Goal: Information Seeking & Learning: Compare options

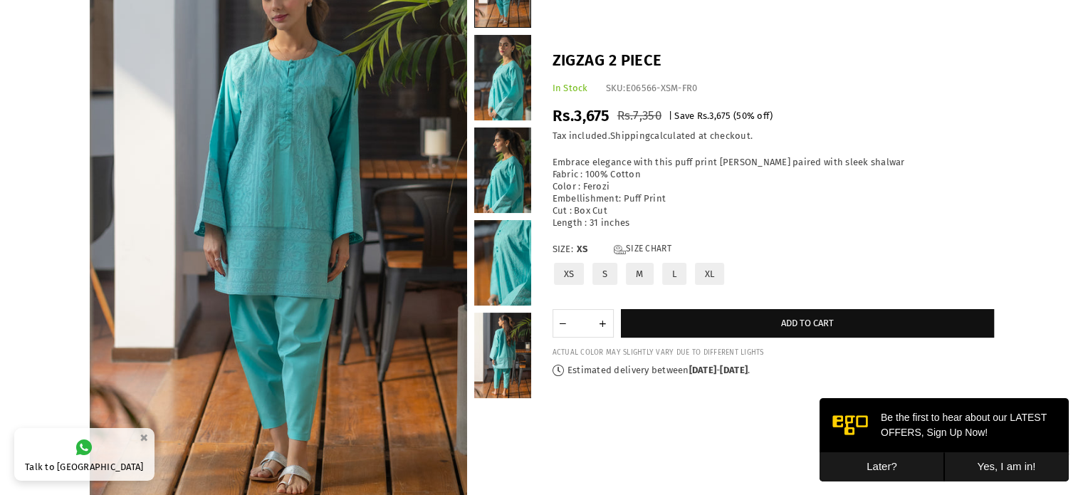
scroll to position [54, 0]
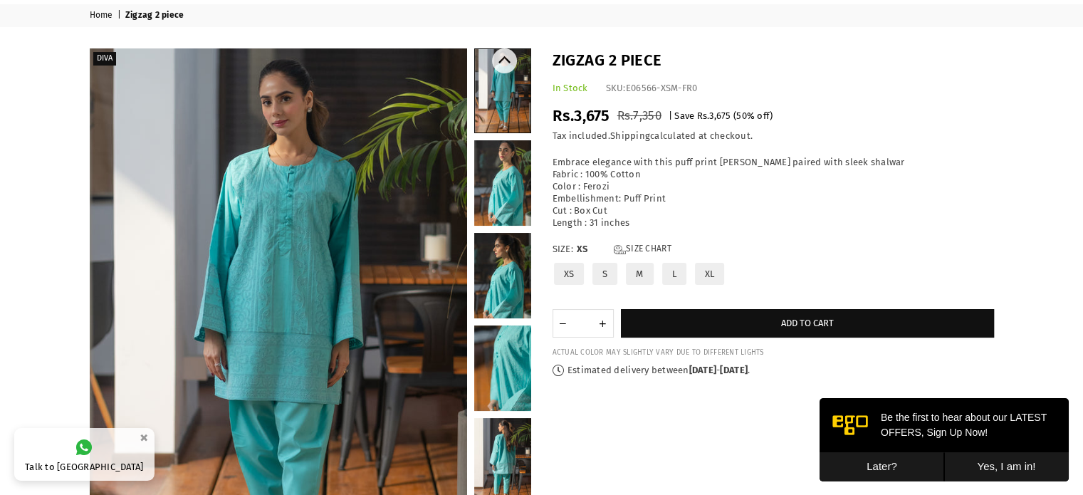
click at [490, 164] on link at bounding box center [502, 182] width 57 height 85
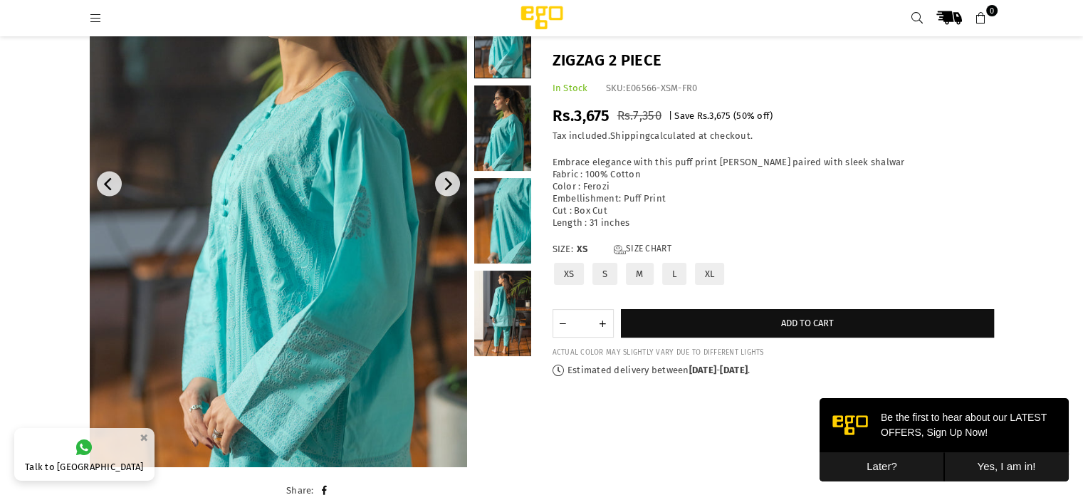
scroll to position [179, 0]
click at [488, 219] on link at bounding box center [502, 221] width 57 height 85
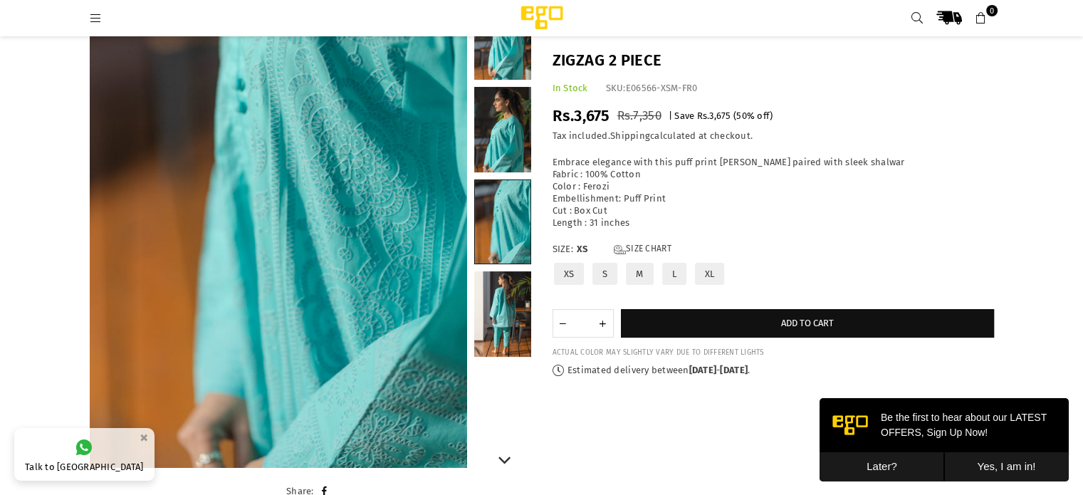
click at [504, 294] on link at bounding box center [502, 313] width 57 height 85
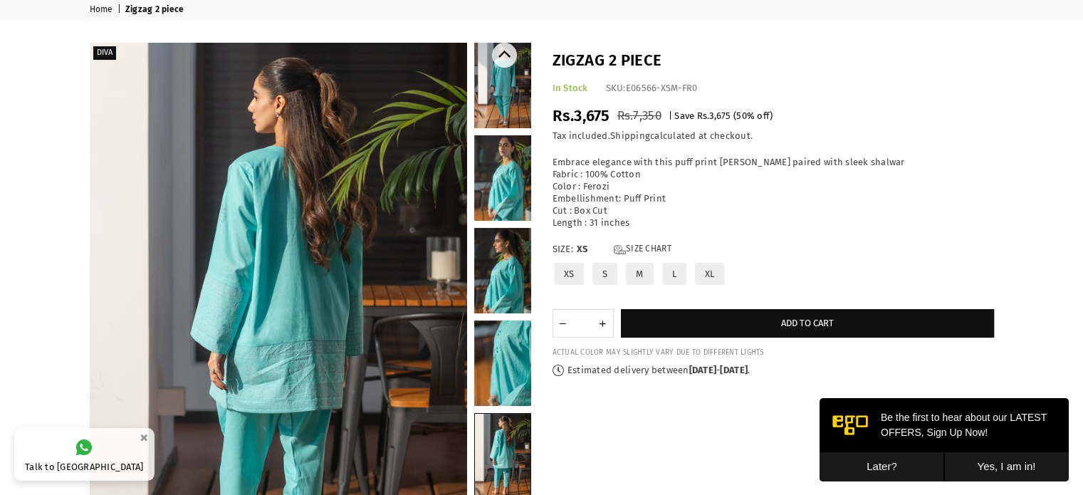
scroll to position [0, 0]
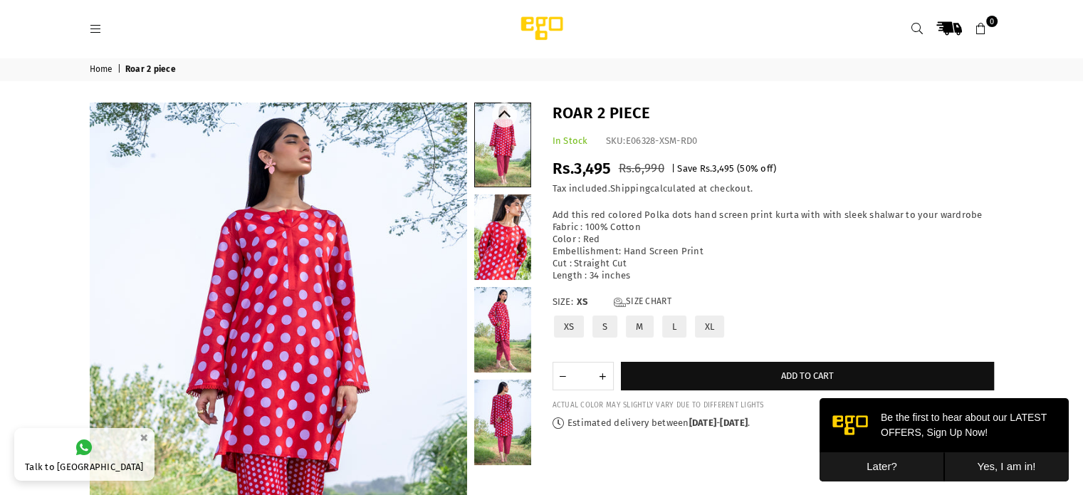
click at [522, 235] on link at bounding box center [502, 236] width 57 height 85
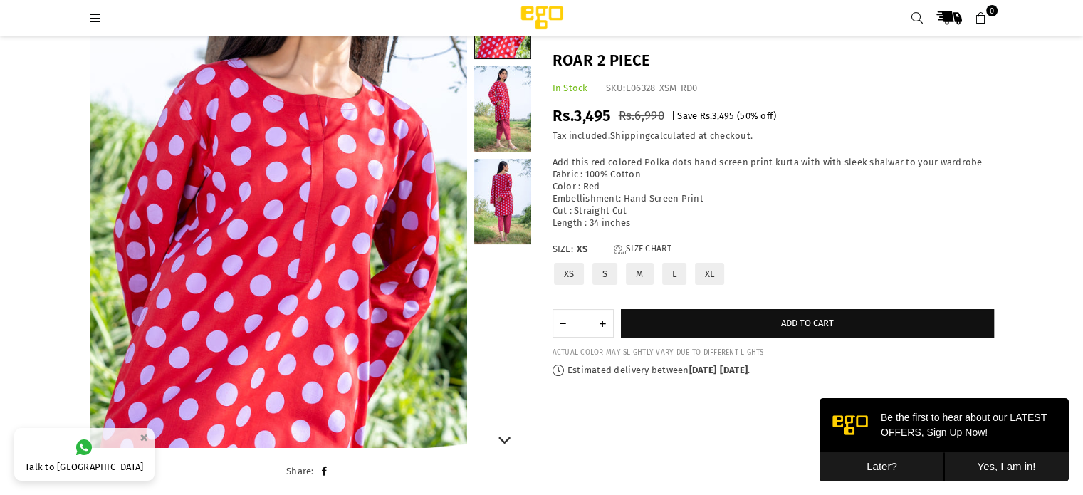
scroll to position [196, 0]
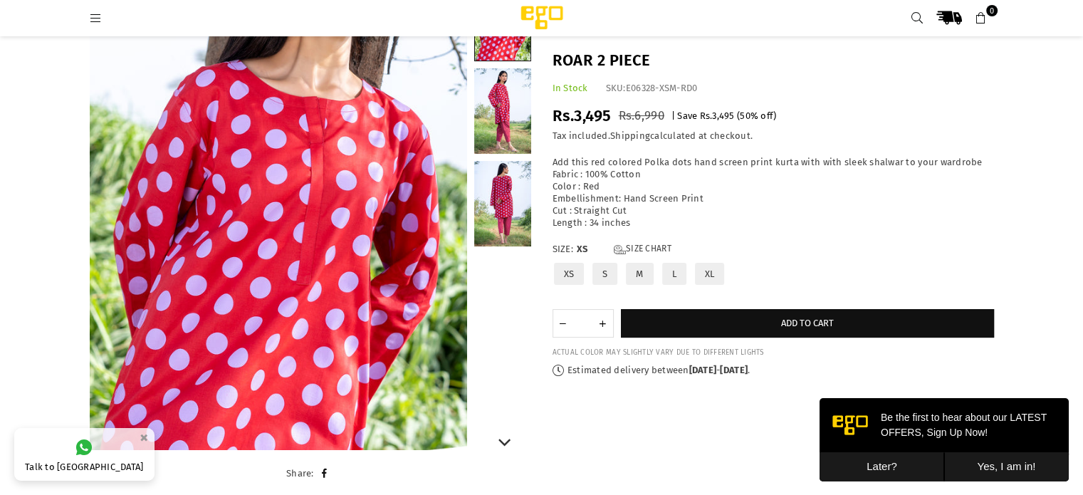
click at [505, 107] on link at bounding box center [502, 110] width 57 height 85
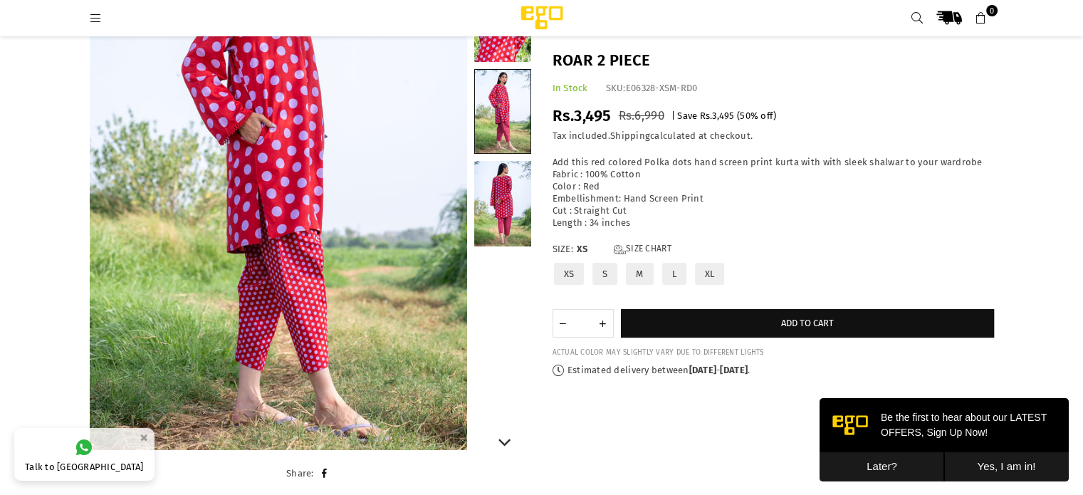
click at [503, 181] on link at bounding box center [502, 203] width 57 height 85
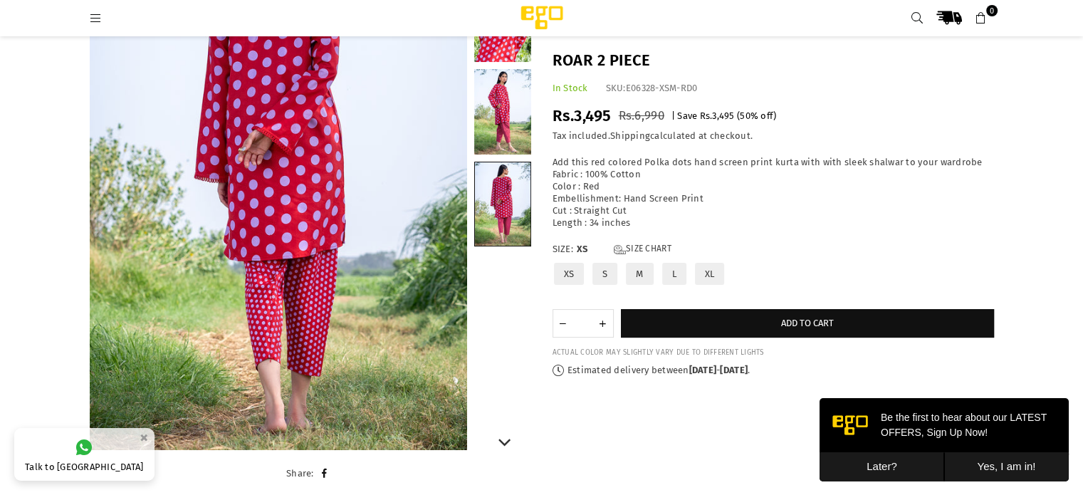
click at [504, 109] on link at bounding box center [502, 111] width 57 height 85
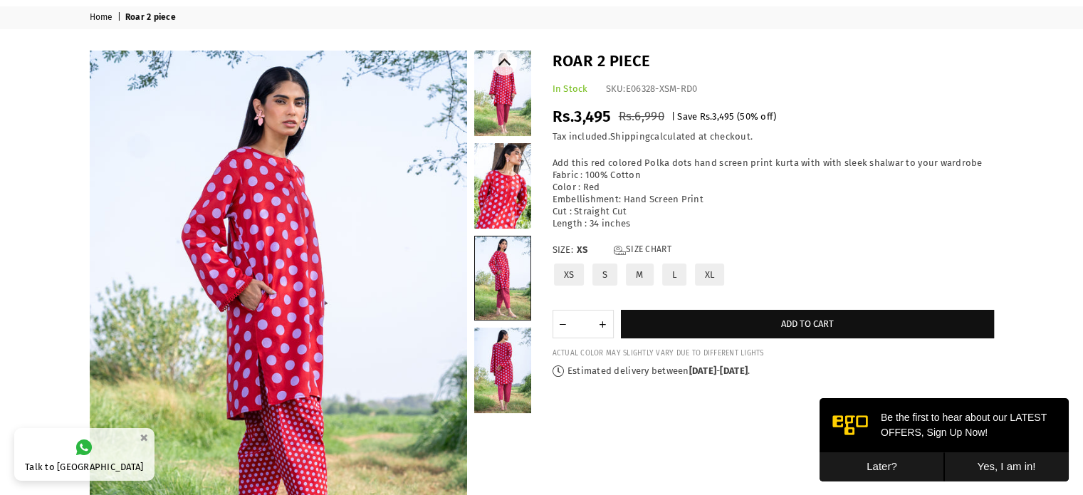
scroll to position [51, 0]
click at [504, 109] on link at bounding box center [502, 93] width 57 height 85
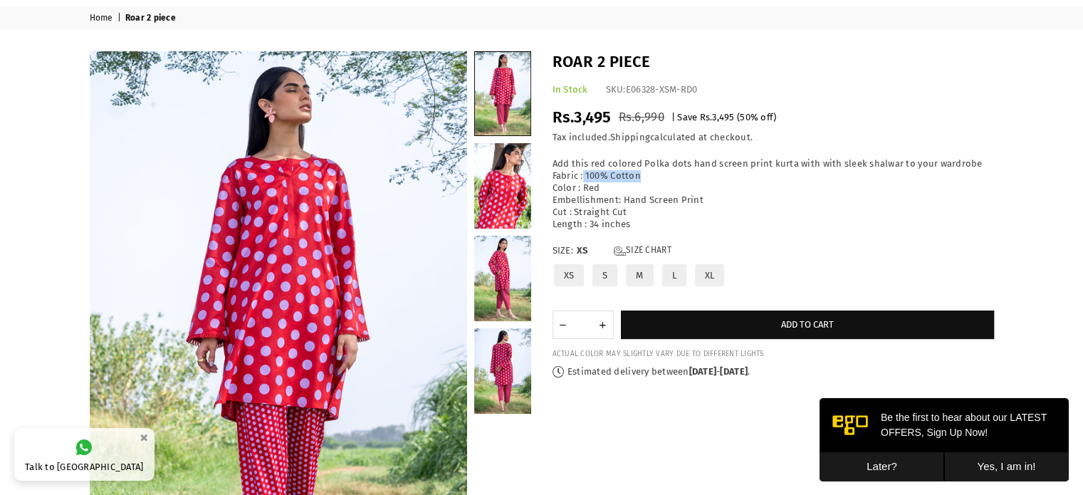
drag, startPoint x: 639, startPoint y: 180, endPoint x: 584, endPoint y: 170, distance: 56.4
click at [584, 170] on p "Add this red colored Polka dots hand screen print kurta with with sleek shalwar…" at bounding box center [772, 194] width 441 height 72
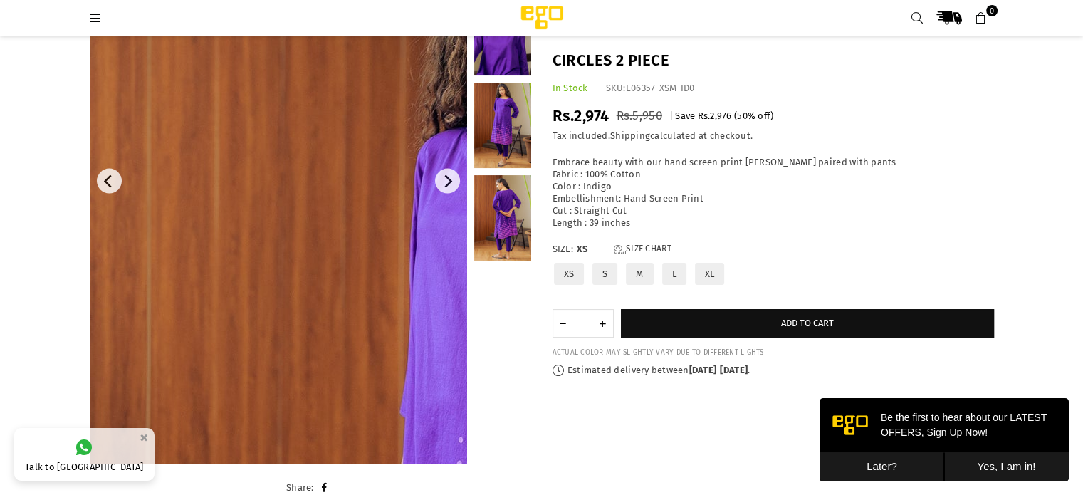
scroll to position [203, 0]
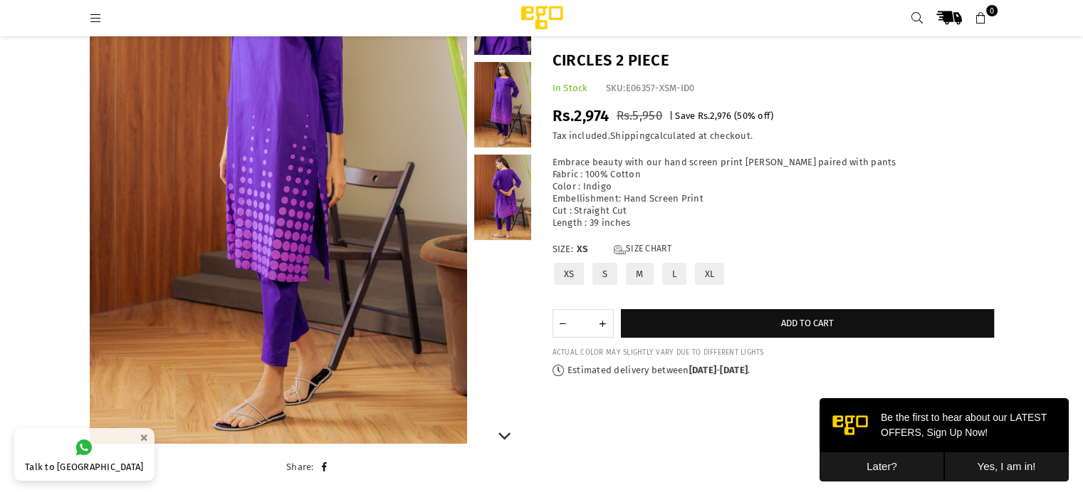
click at [495, 203] on link at bounding box center [502, 196] width 57 height 85
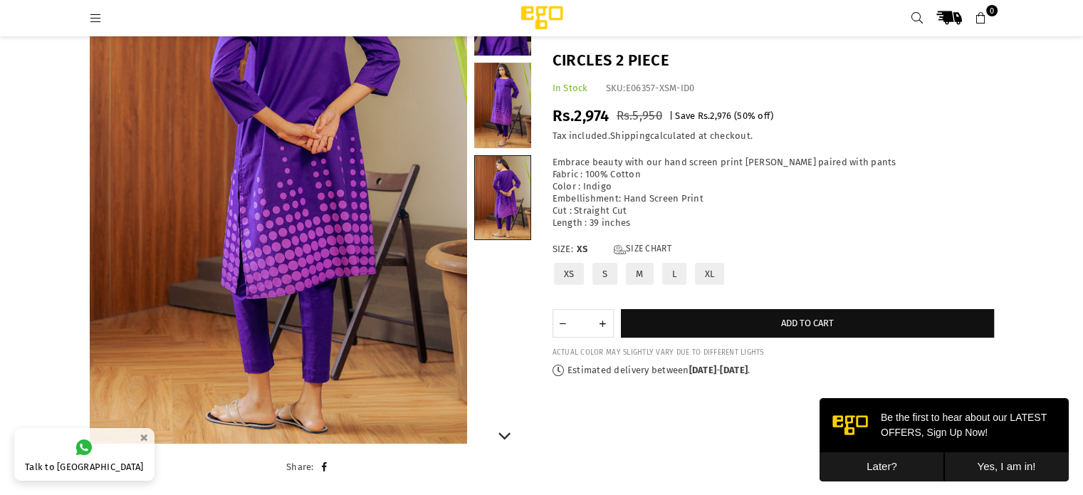
click at [495, 120] on link at bounding box center [502, 105] width 57 height 85
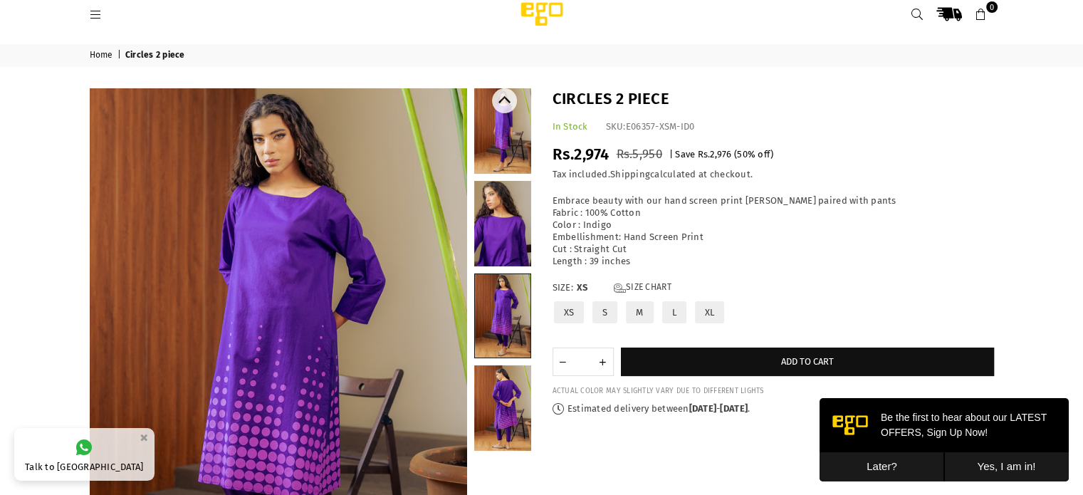
scroll to position [14, 0]
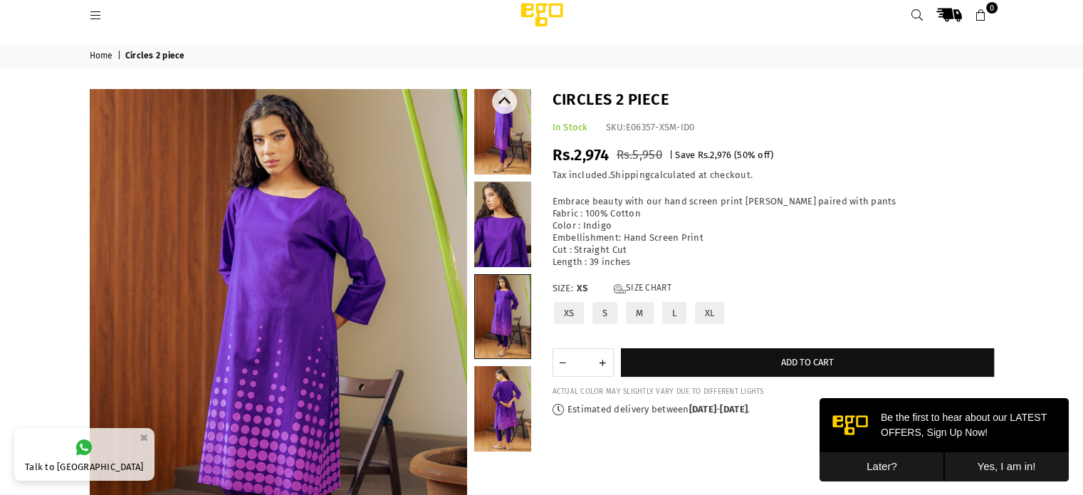
click at [503, 221] on link at bounding box center [502, 224] width 57 height 85
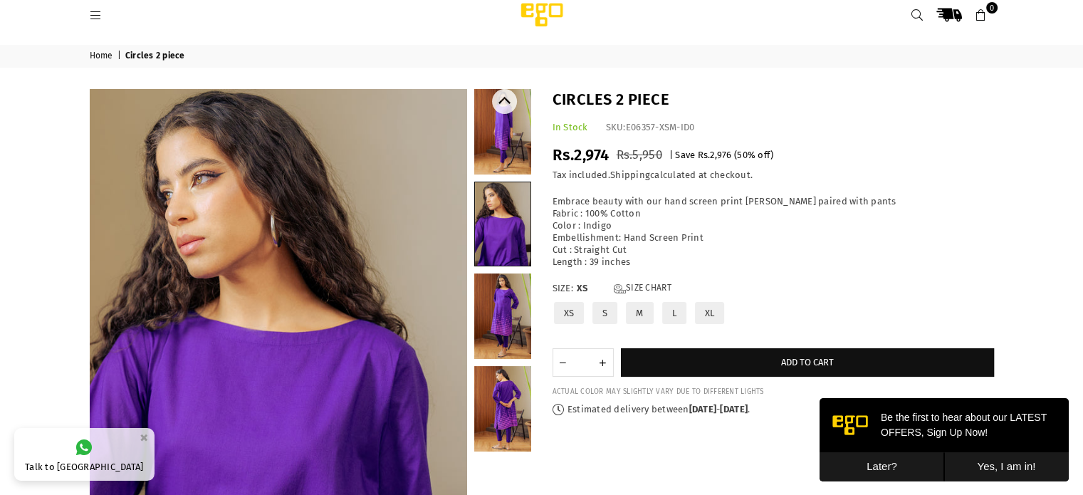
click at [508, 307] on link at bounding box center [502, 315] width 57 height 85
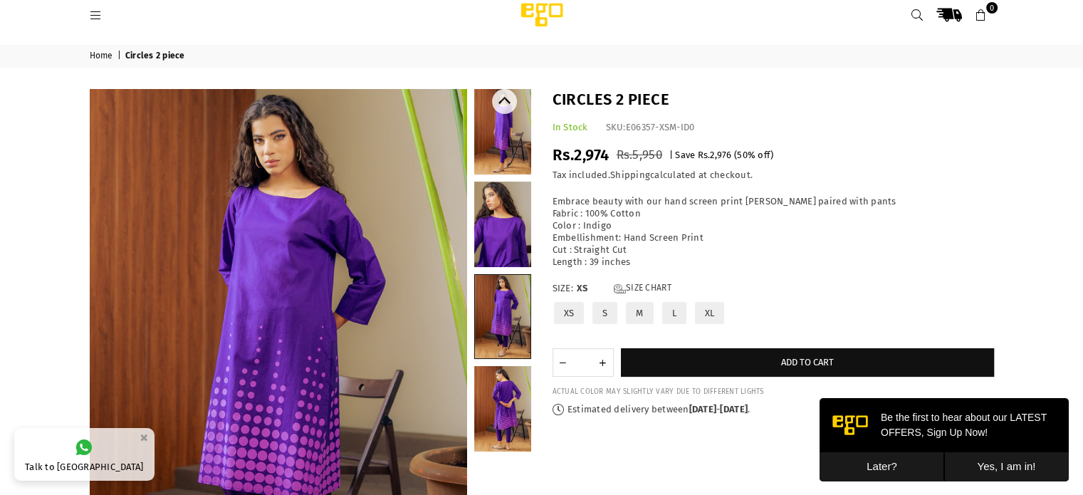
click at [510, 398] on link at bounding box center [502, 408] width 57 height 85
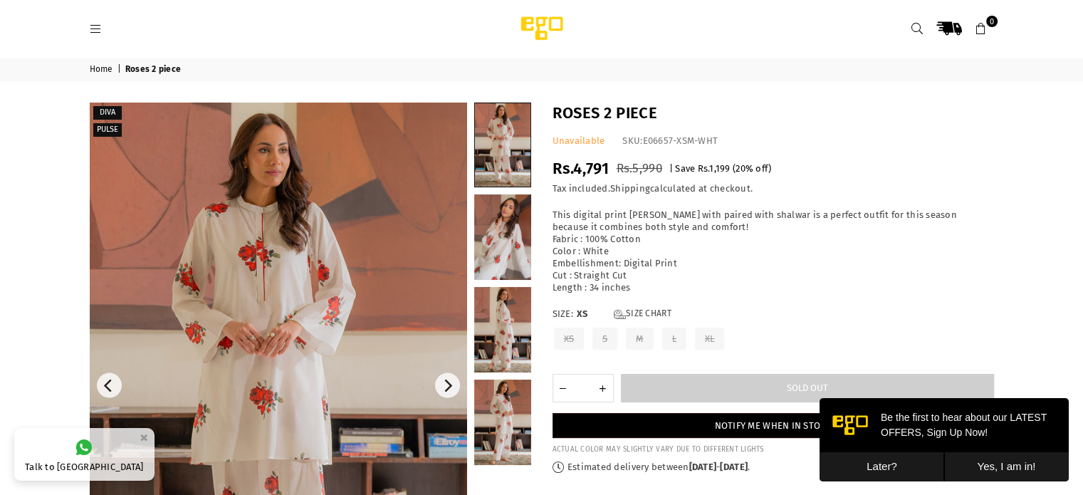
click at [392, 287] on img at bounding box center [278, 385] width 377 height 566
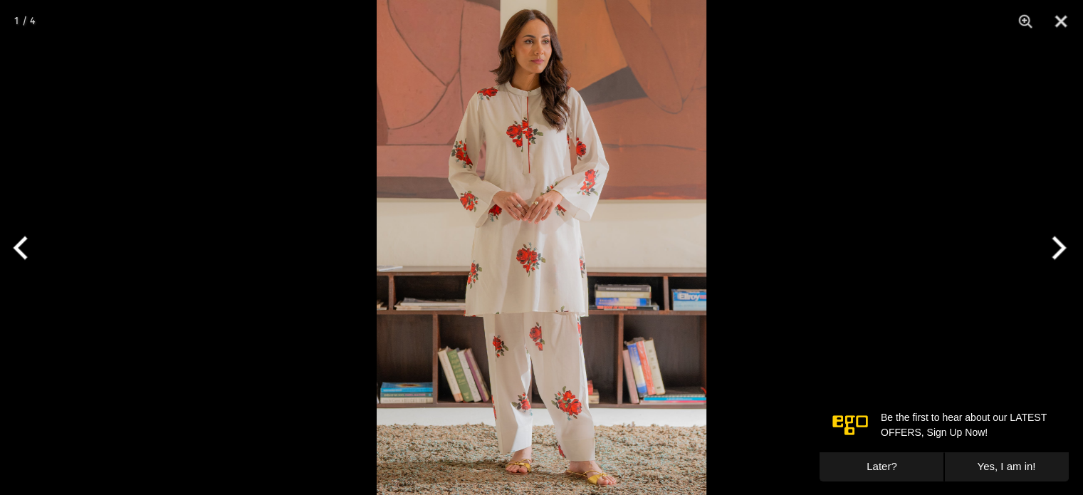
click at [564, 217] on img at bounding box center [542, 247] width 330 height 495
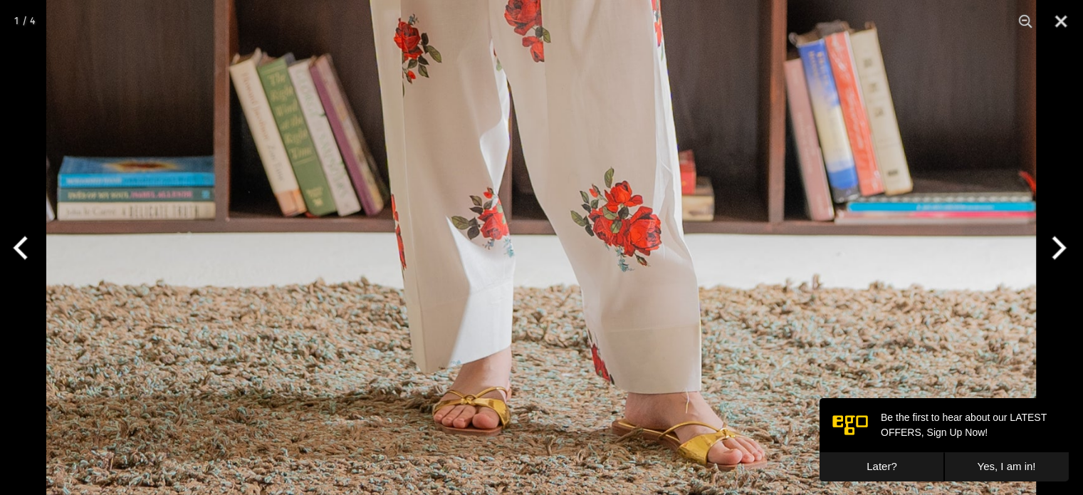
click at [1057, 247] on button "Next" at bounding box center [1055, 247] width 53 height 71
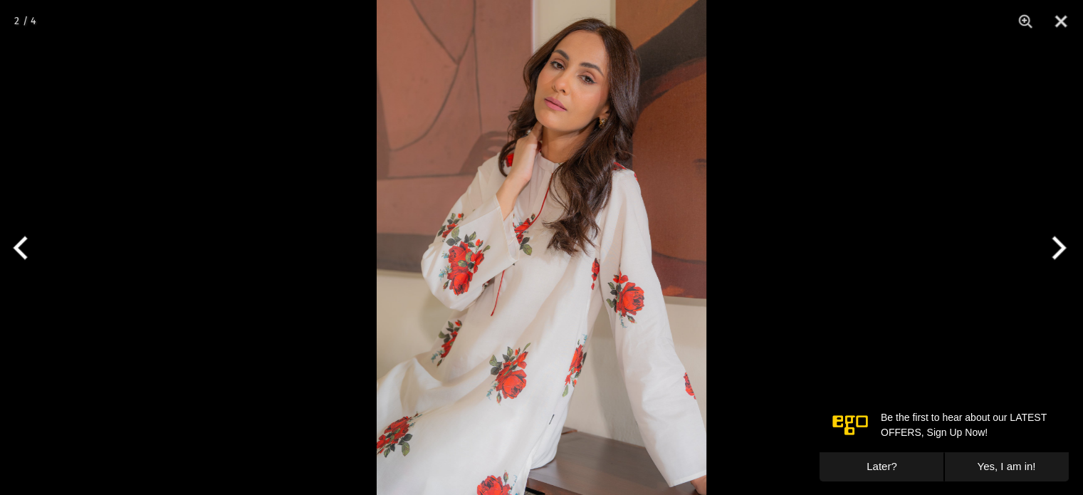
click at [1057, 247] on button "Next" at bounding box center [1055, 247] width 53 height 71
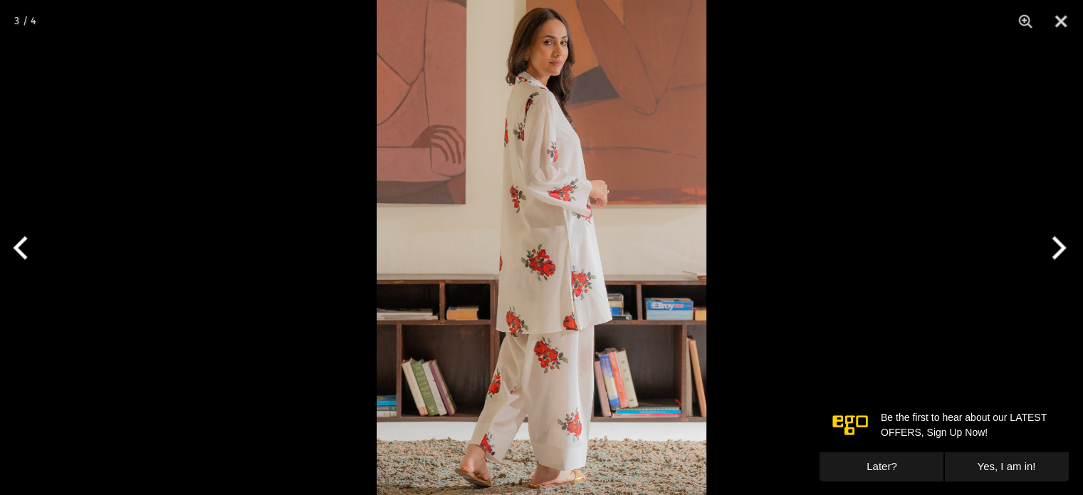
click at [1057, 247] on button "Next" at bounding box center [1055, 247] width 53 height 71
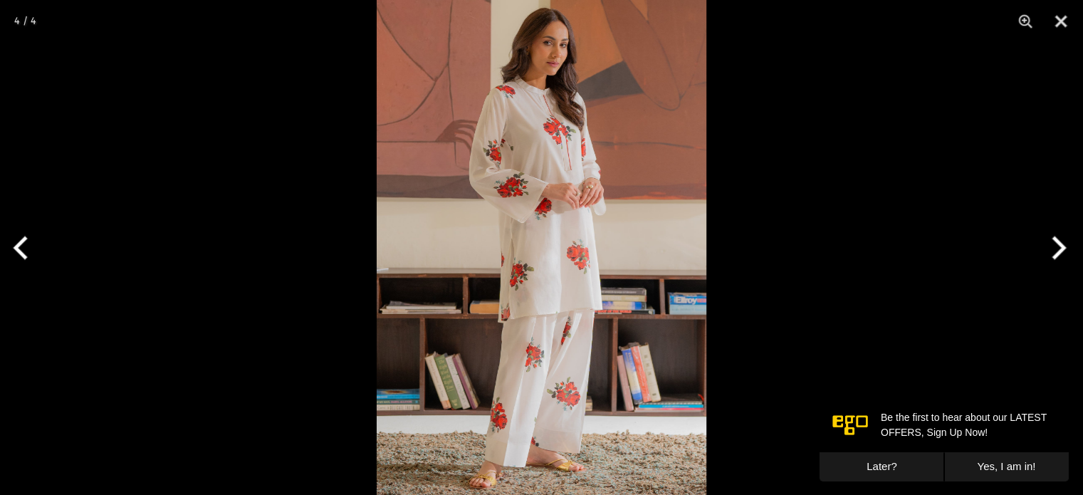
click at [1057, 247] on button "Next" at bounding box center [1055, 247] width 53 height 71
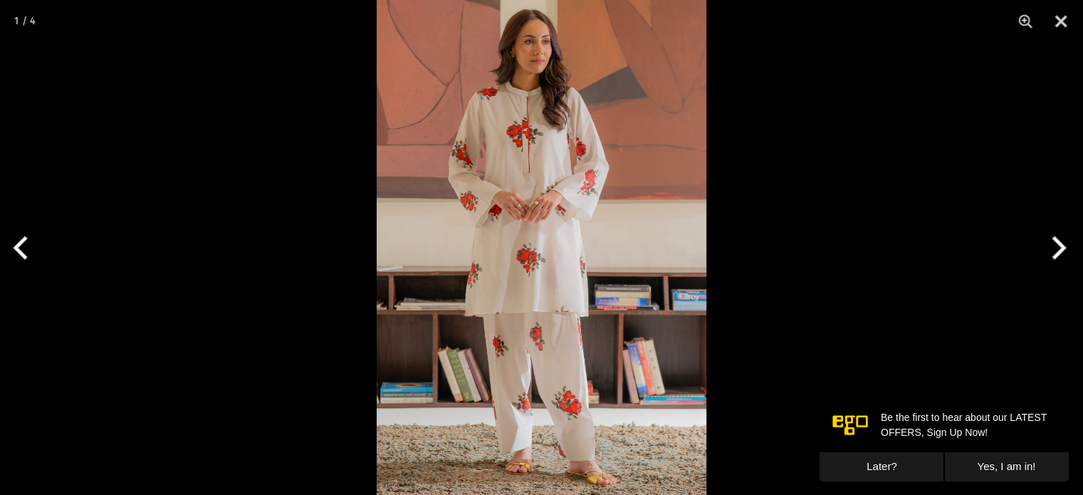
click at [1057, 247] on button "Next" at bounding box center [1055, 247] width 53 height 71
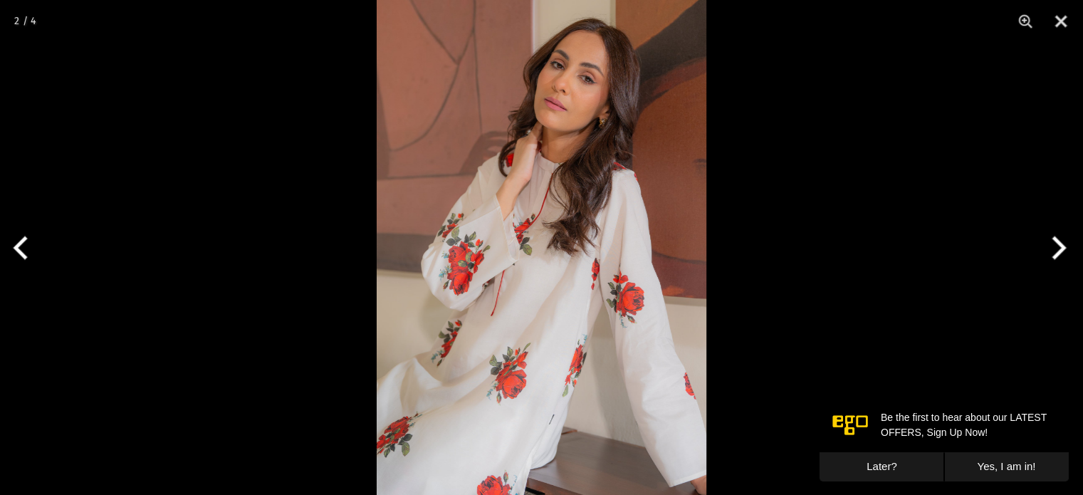
click at [1048, 230] on button "Next" at bounding box center [1055, 247] width 53 height 71
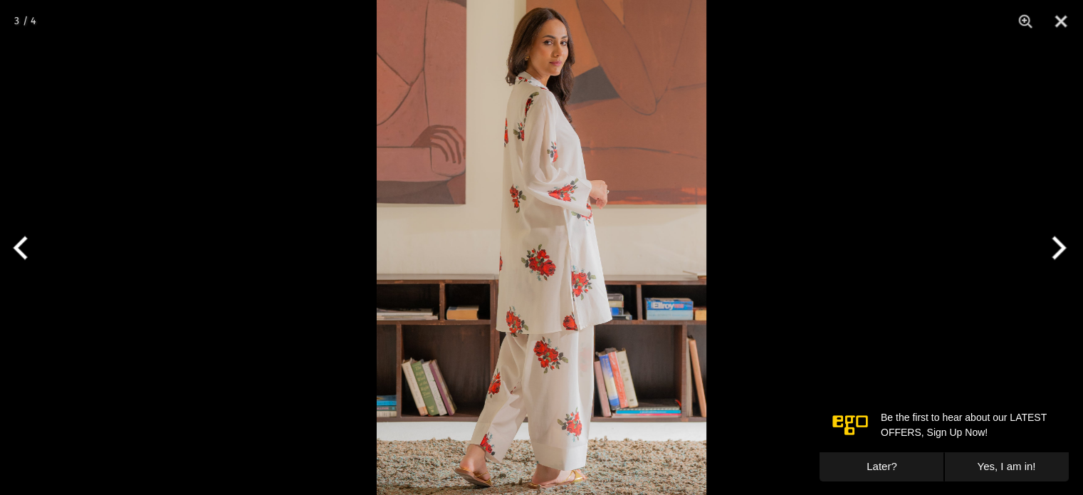
click at [1048, 230] on button "Next" at bounding box center [1055, 247] width 53 height 71
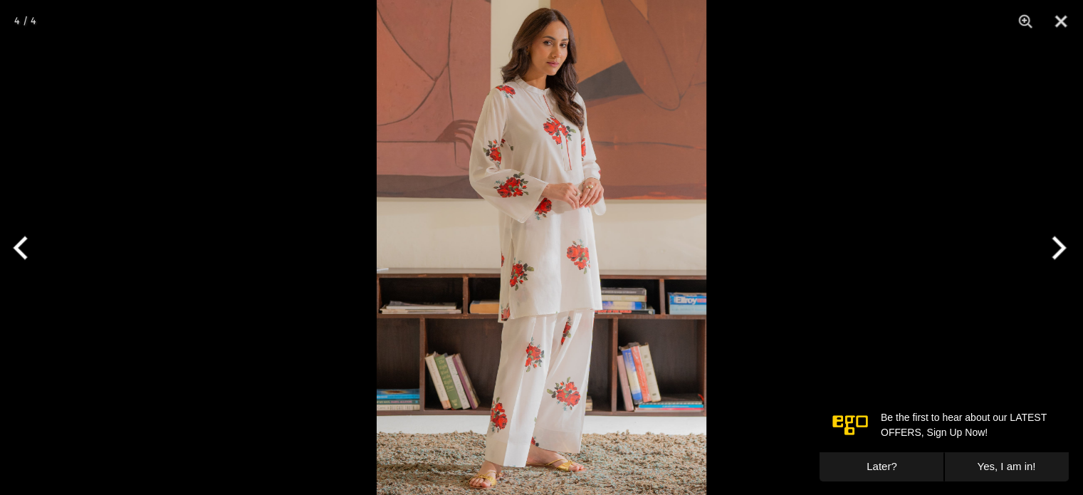
click at [1048, 230] on button "Next" at bounding box center [1055, 247] width 53 height 71
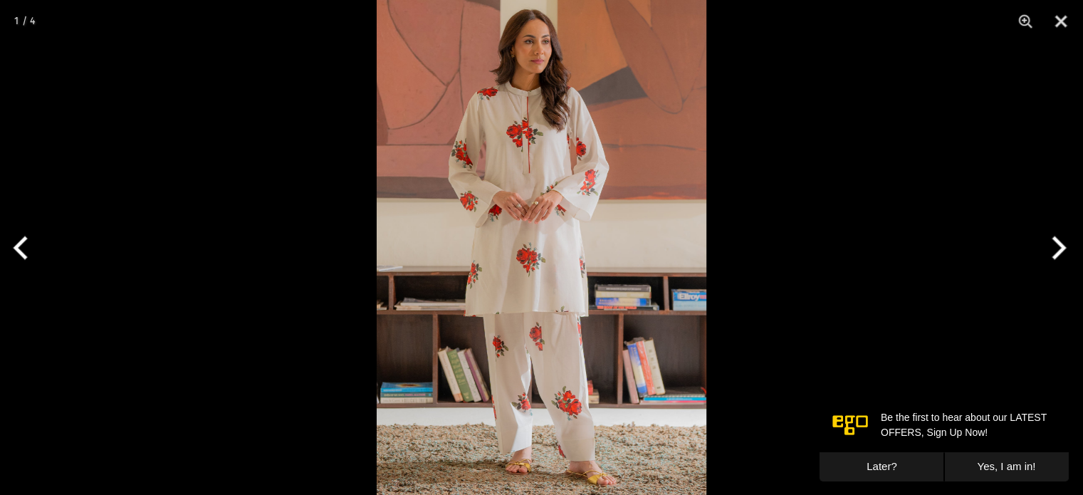
click at [541, 351] on img at bounding box center [542, 247] width 330 height 495
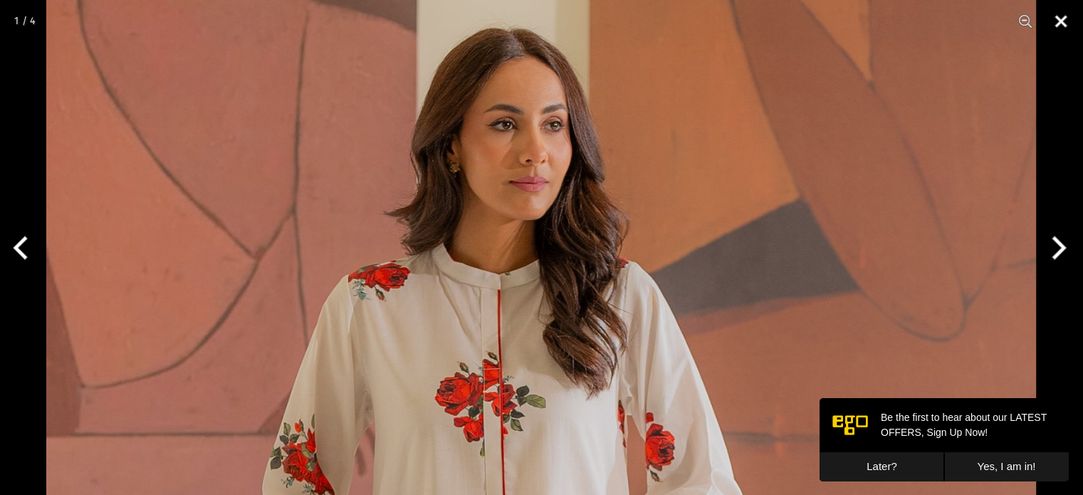
click at [1053, 34] on button "Close" at bounding box center [1061, 21] width 36 height 43
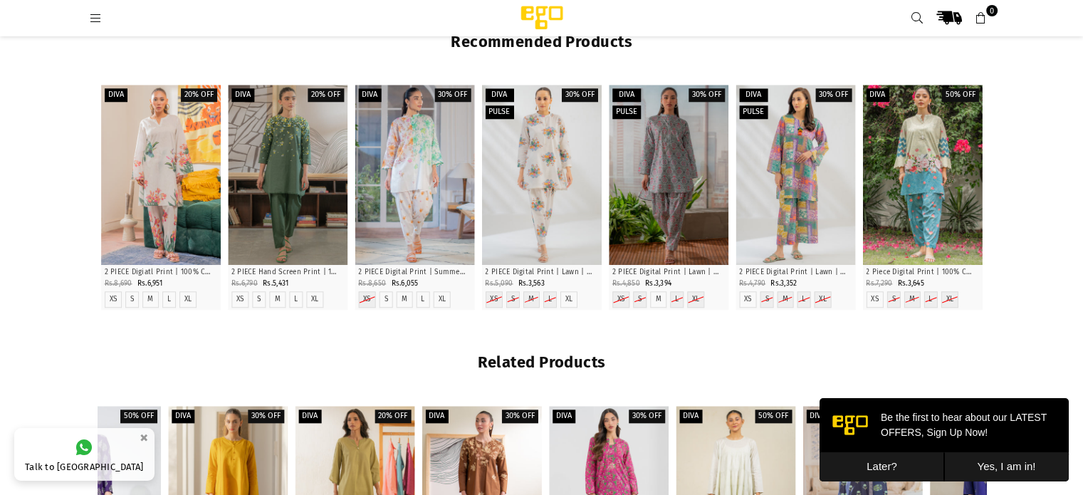
scroll to position [1360, 0]
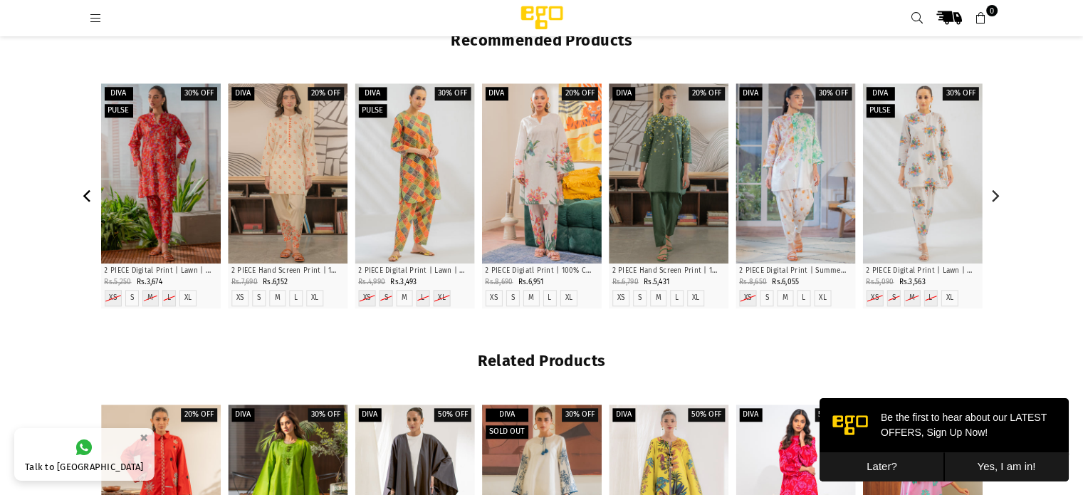
click at [87, 193] on icon "Previous" at bounding box center [88, 195] width 13 height 13
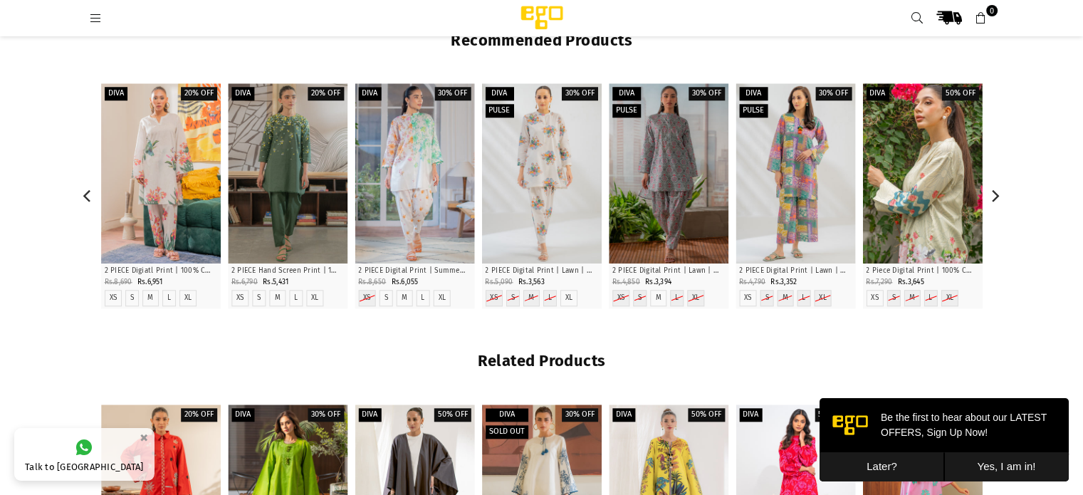
click at [935, 153] on div at bounding box center [922, 172] width 120 height 179
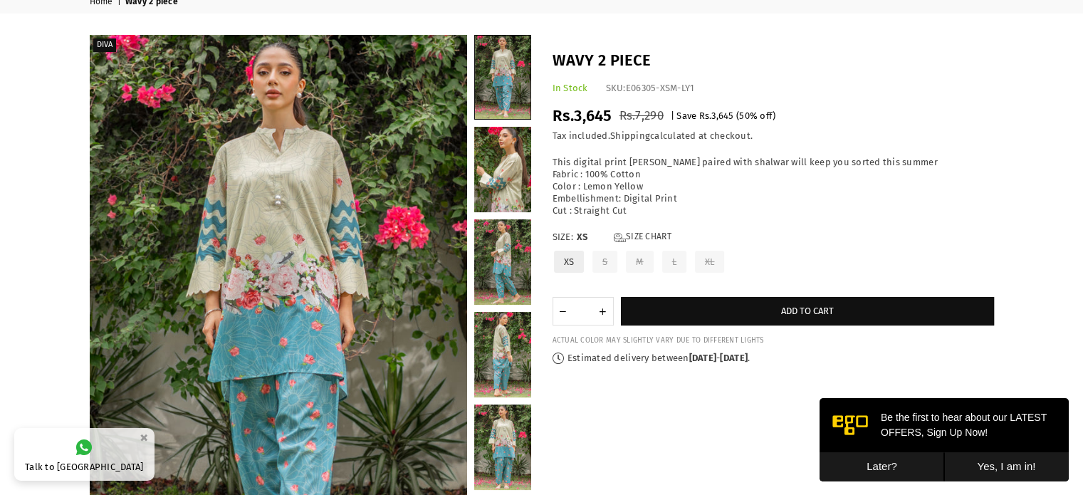
scroll to position [66, 0]
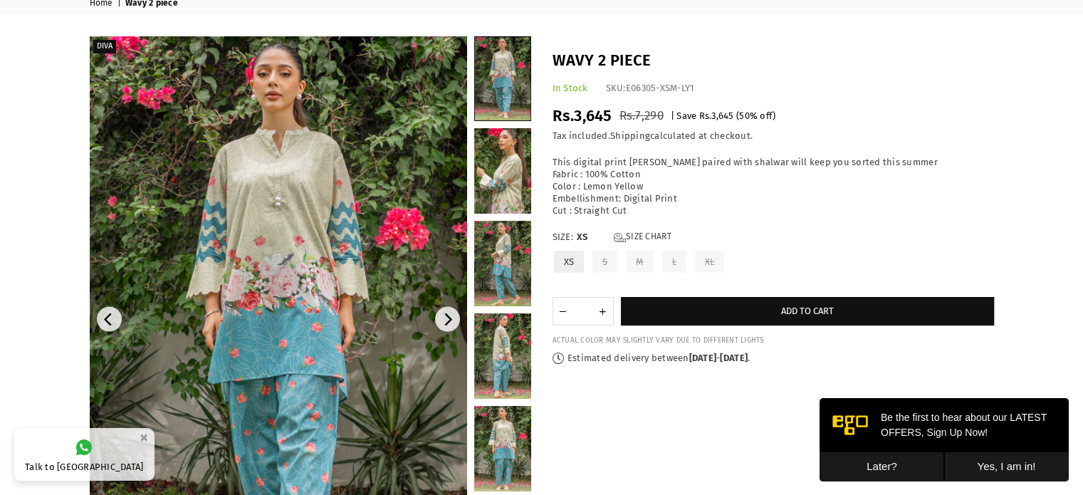
click at [278, 186] on img at bounding box center [278, 319] width 377 height 566
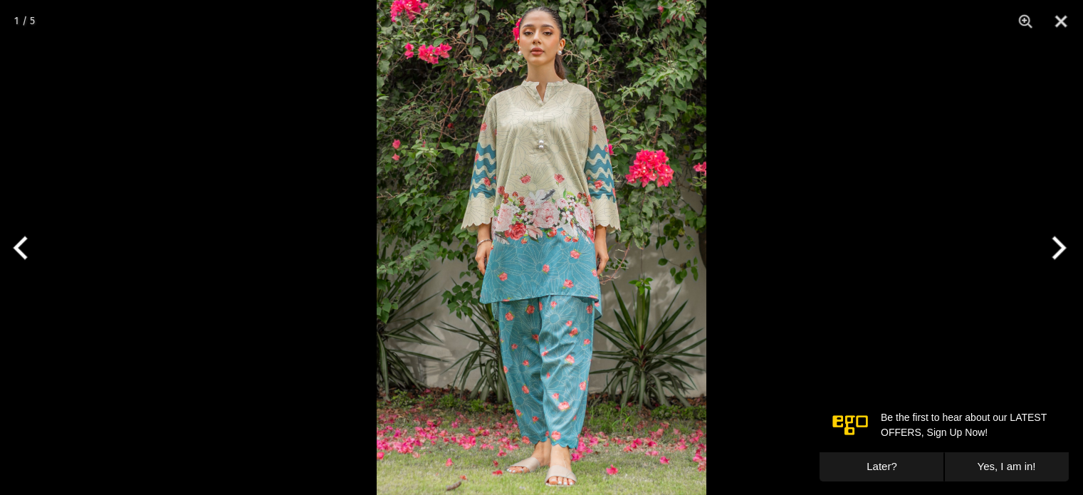
click at [573, 64] on img at bounding box center [542, 247] width 330 height 495
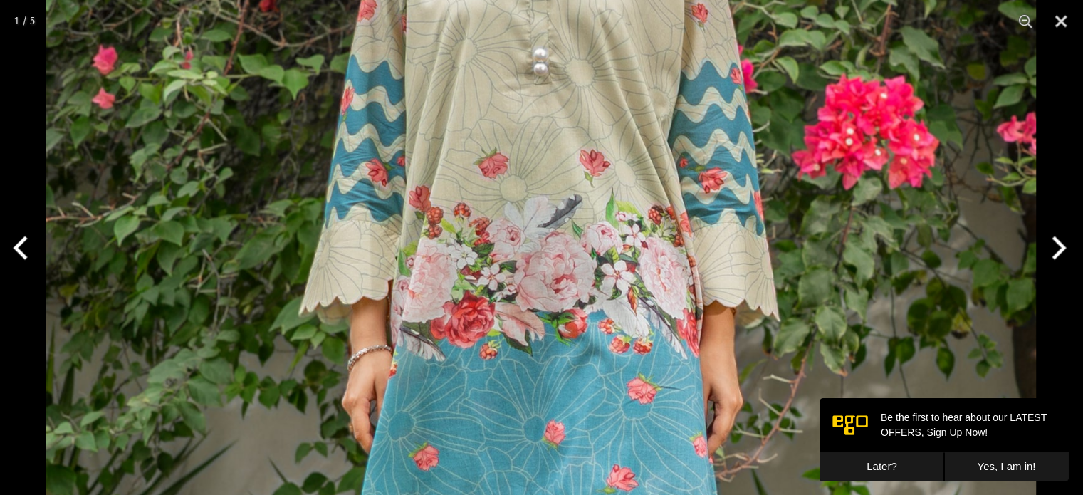
click at [558, 92] on img at bounding box center [540, 370] width 989 height 1484
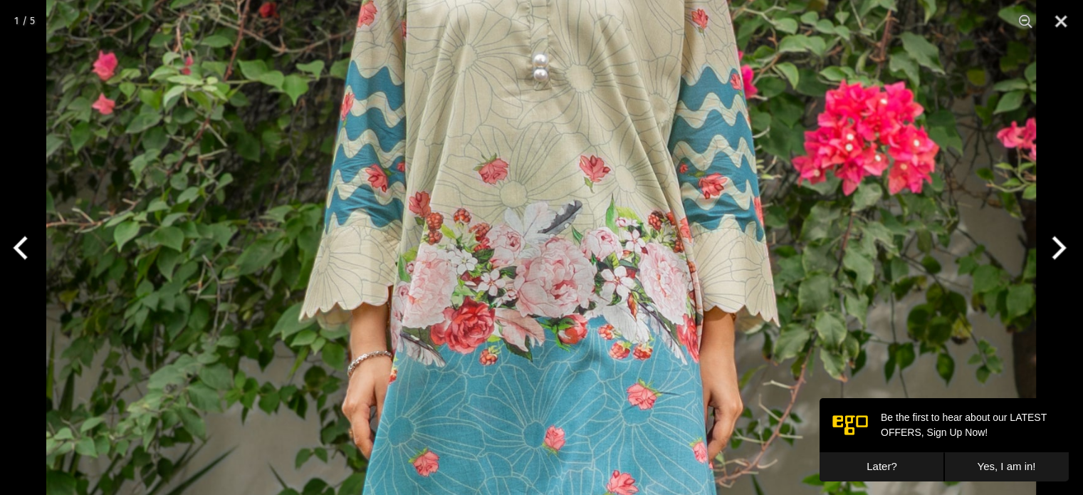
click at [1056, 238] on button "Next" at bounding box center [1055, 247] width 53 height 71
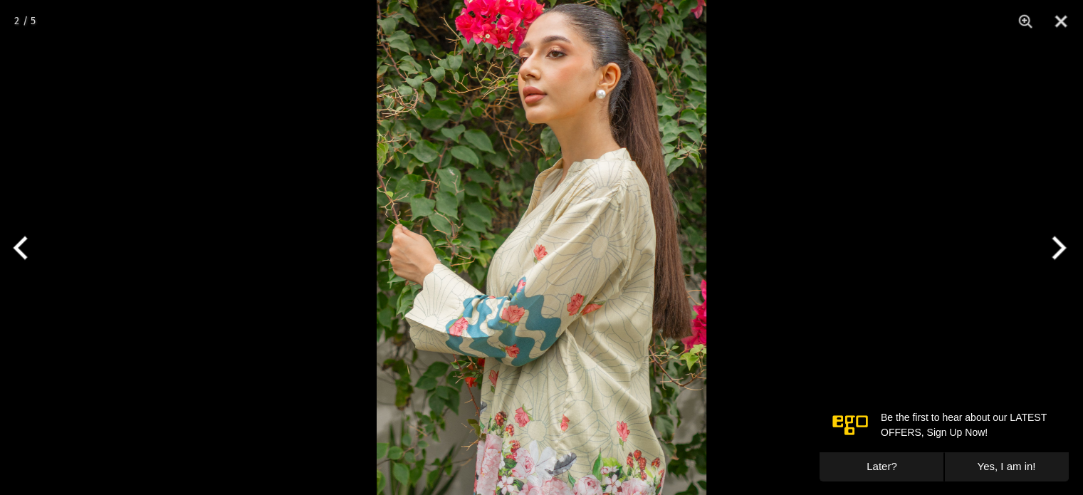
click at [883, 466] on button "Later?" at bounding box center [881, 466] width 125 height 29
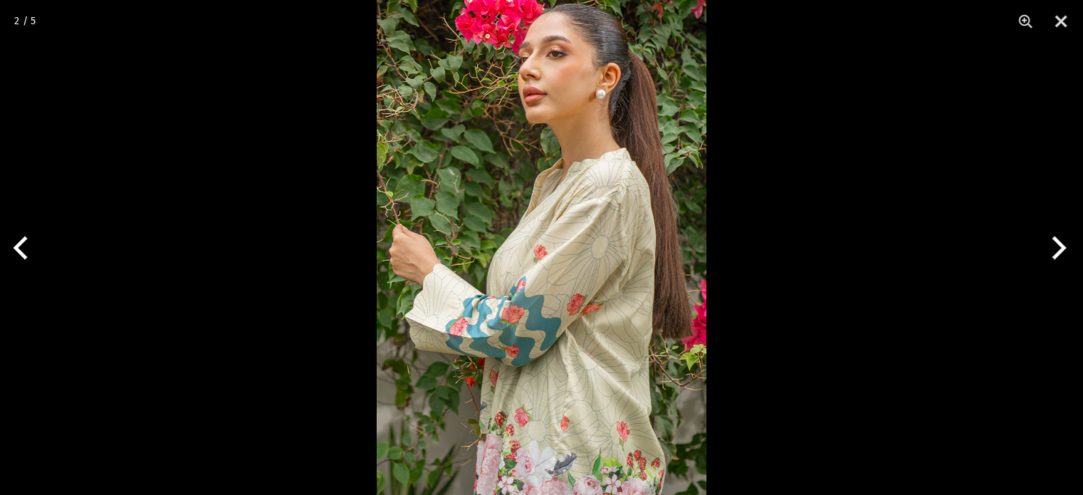
click at [1068, 247] on button "Next" at bounding box center [1055, 247] width 53 height 71
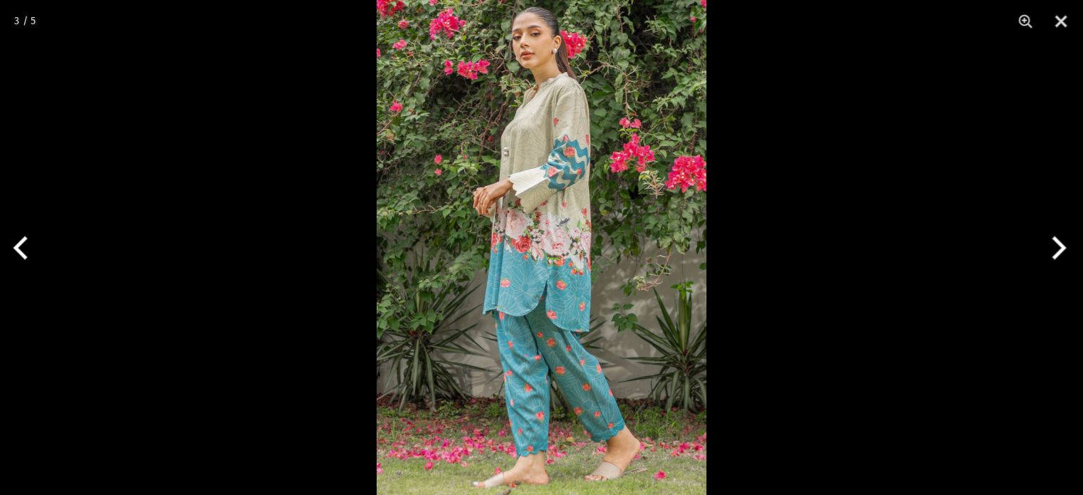
click at [535, 66] on img at bounding box center [542, 247] width 330 height 495
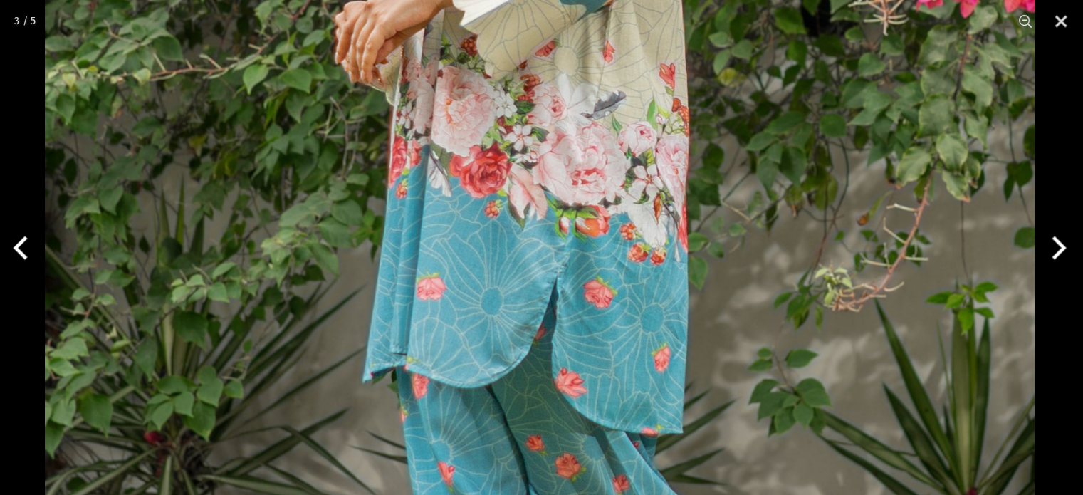
click at [498, 25] on img at bounding box center [539, 181] width 989 height 1484
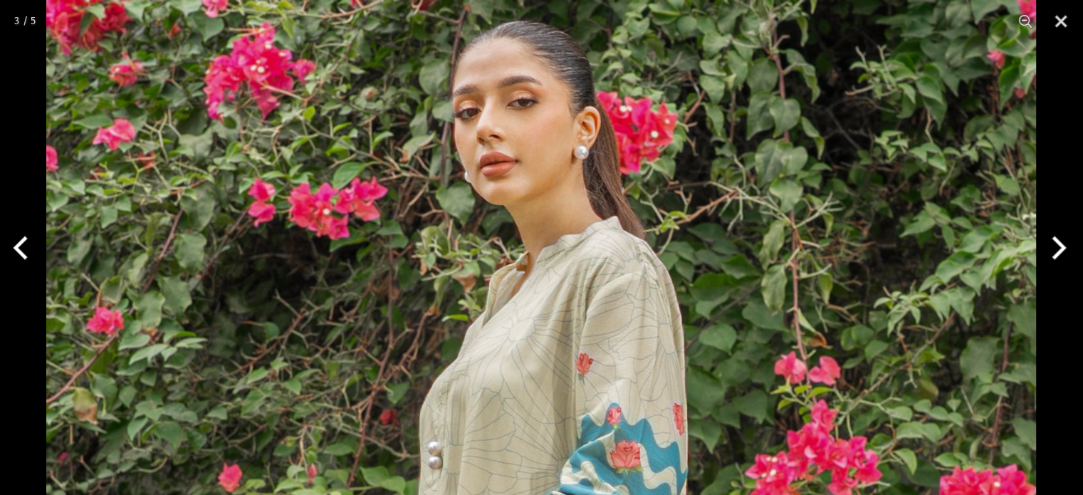
click at [1056, 239] on button "Next" at bounding box center [1055, 247] width 53 height 71
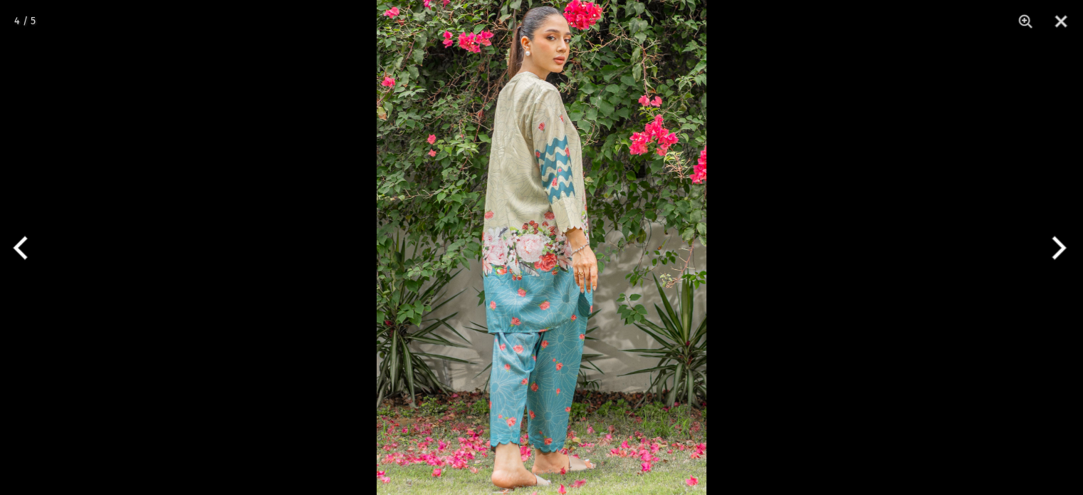
click at [1056, 239] on button "Next" at bounding box center [1055, 247] width 53 height 71
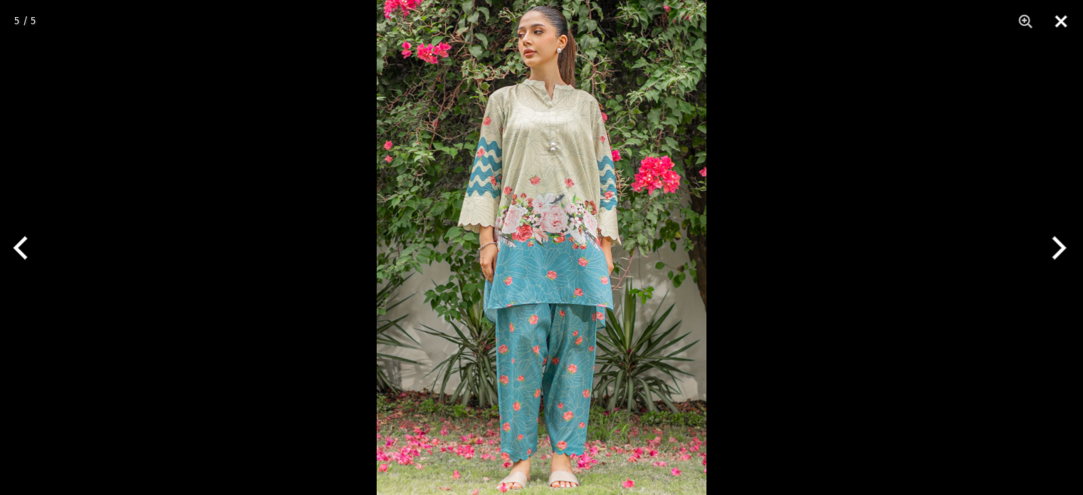
click at [1059, 22] on button "Close" at bounding box center [1061, 21] width 36 height 43
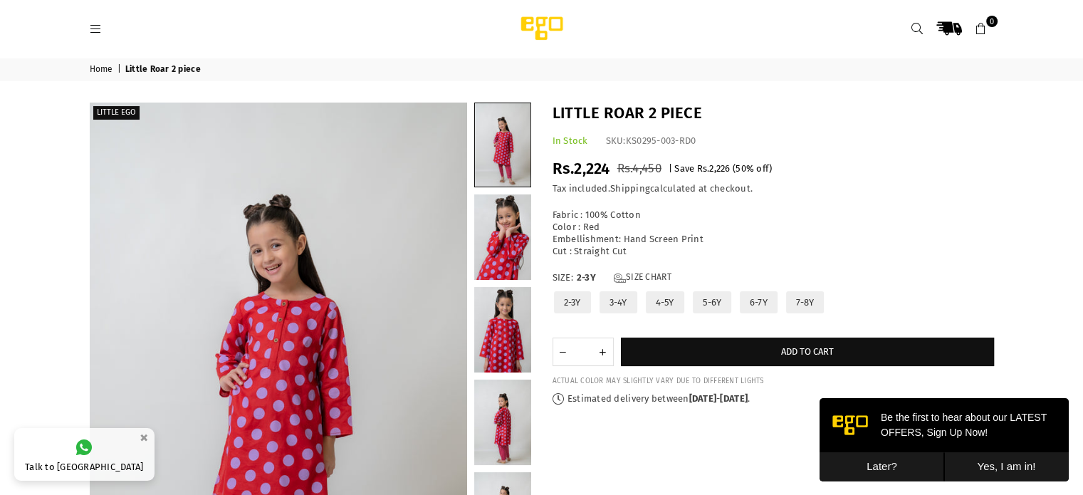
click at [799, 306] on label "7-8Y" at bounding box center [804, 302] width 41 height 25
click at [663, 299] on label "4-5Y" at bounding box center [664, 302] width 41 height 25
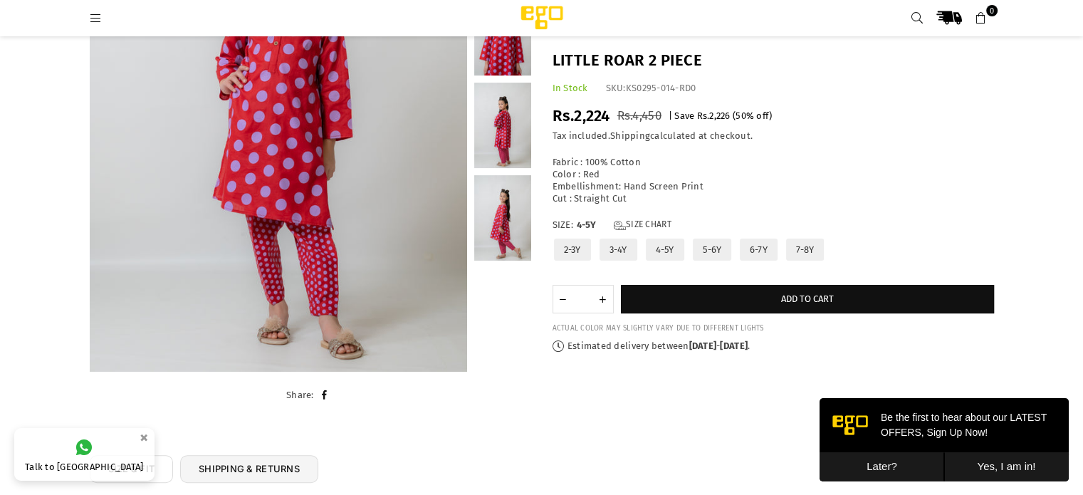
scroll to position [274, 0]
click at [657, 222] on link "Size Chart" at bounding box center [643, 225] width 58 height 12
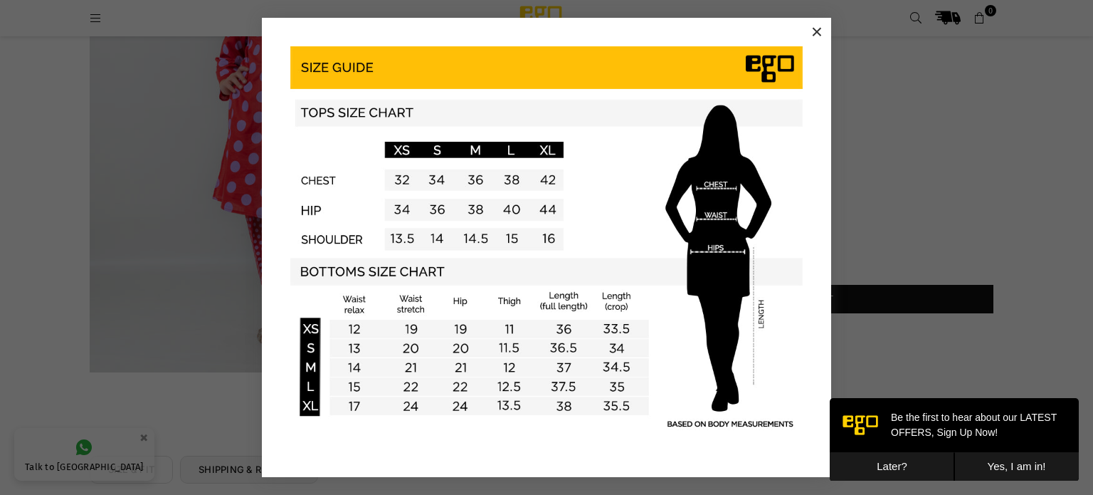
click at [884, 182] on div "×" at bounding box center [547, 247] width 1082 height 459
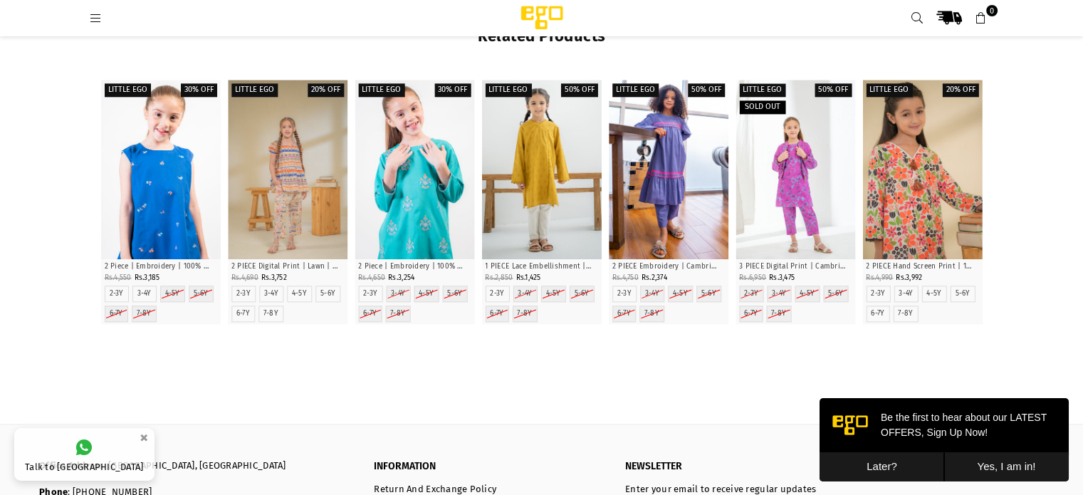
scroll to position [1704, 0]
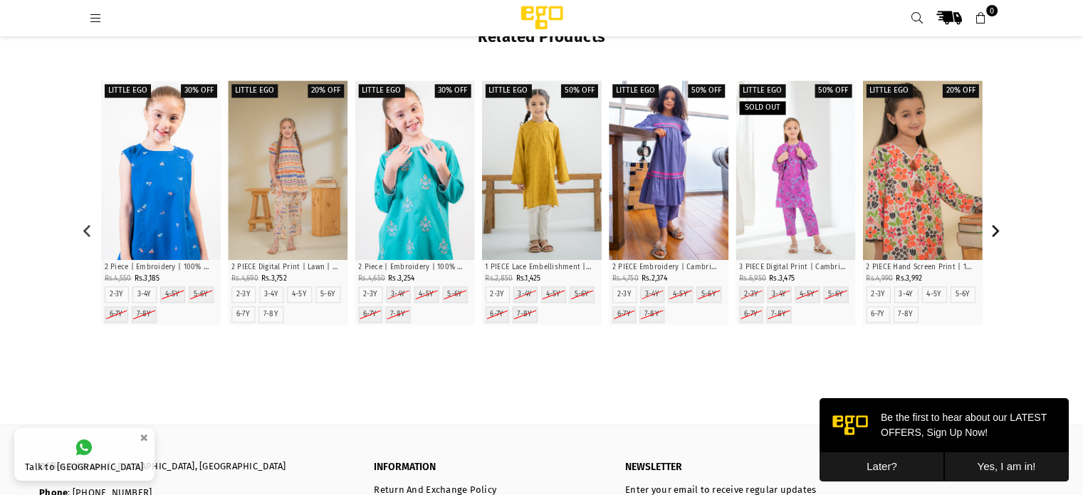
click at [996, 227] on icon "Next" at bounding box center [996, 230] width 8 height 13
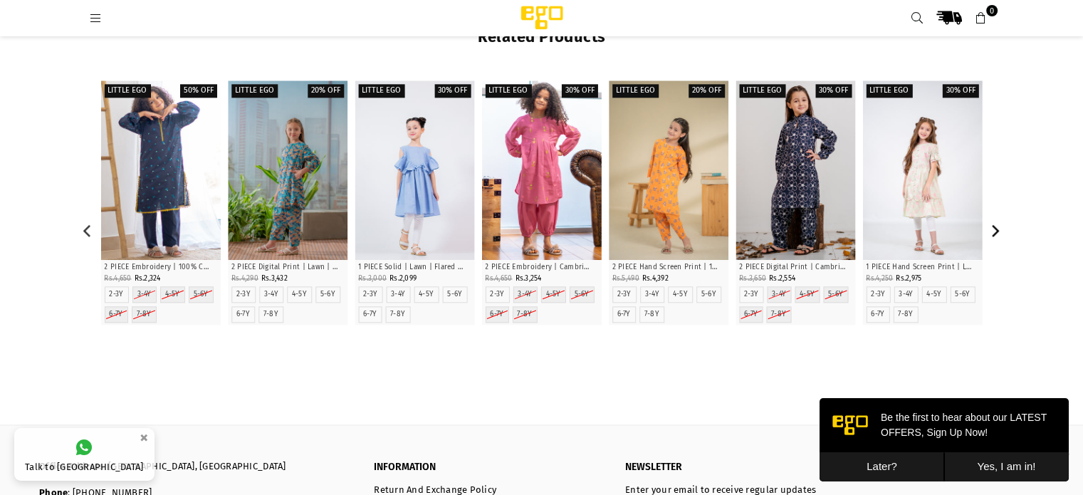
click at [996, 227] on icon "Next" at bounding box center [996, 230] width 8 height 13
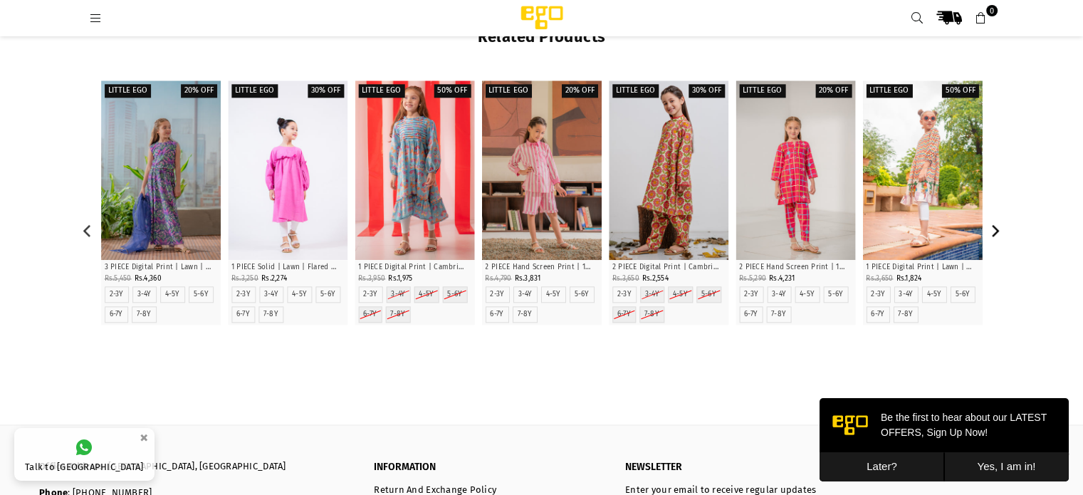
click at [996, 227] on icon "Next" at bounding box center [996, 230] width 8 height 13
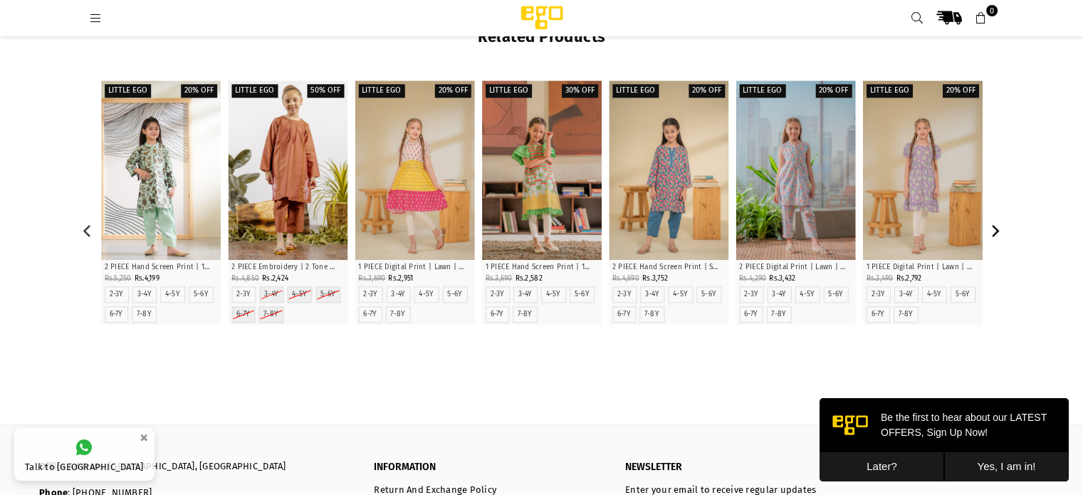
click at [996, 227] on icon "Next" at bounding box center [996, 230] width 8 height 13
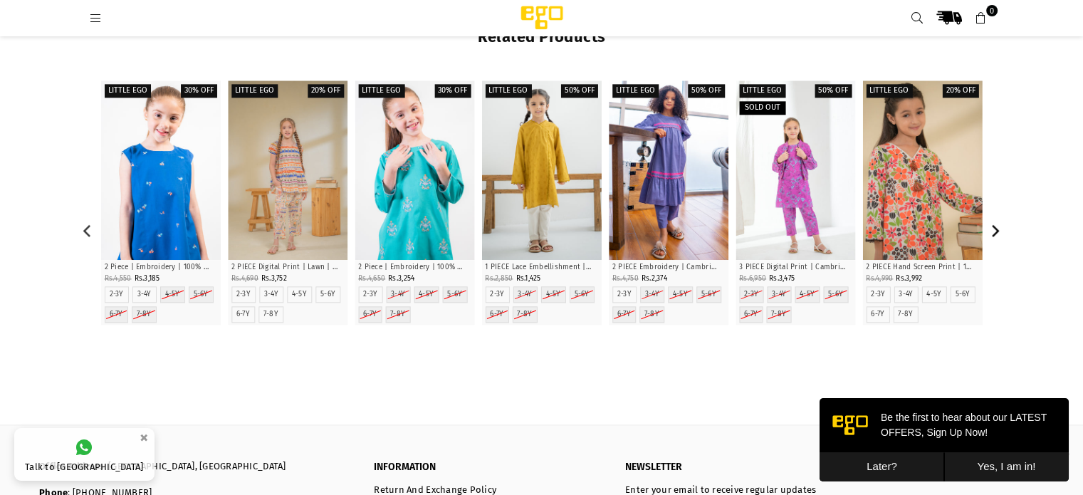
click at [996, 227] on icon "Next" at bounding box center [996, 230] width 8 height 13
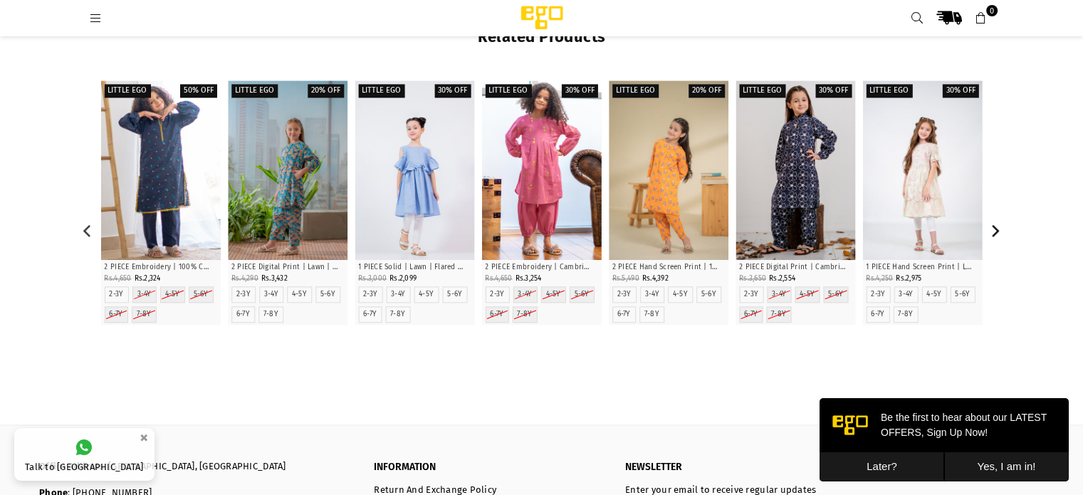
click at [996, 227] on icon "Next" at bounding box center [996, 230] width 8 height 13
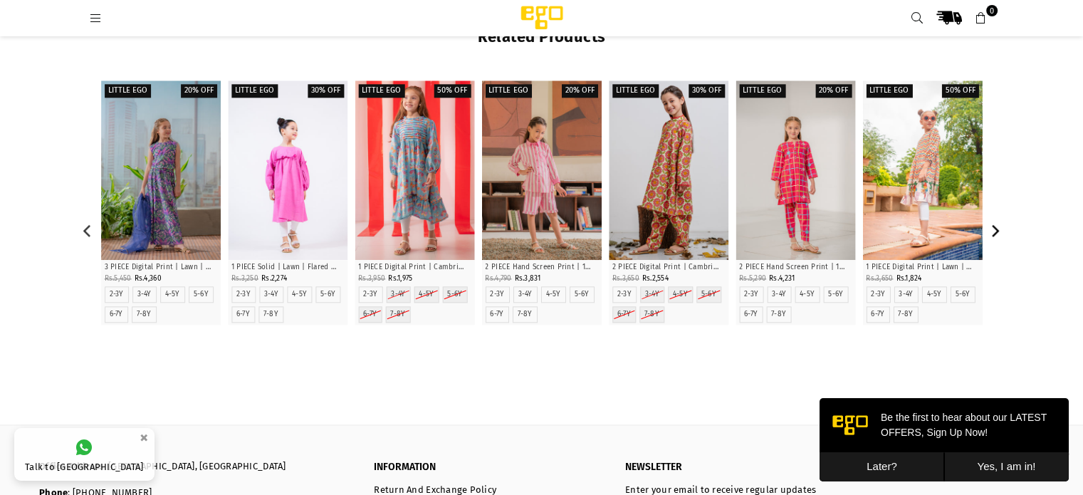
click at [996, 227] on icon "Next" at bounding box center [996, 230] width 8 height 13
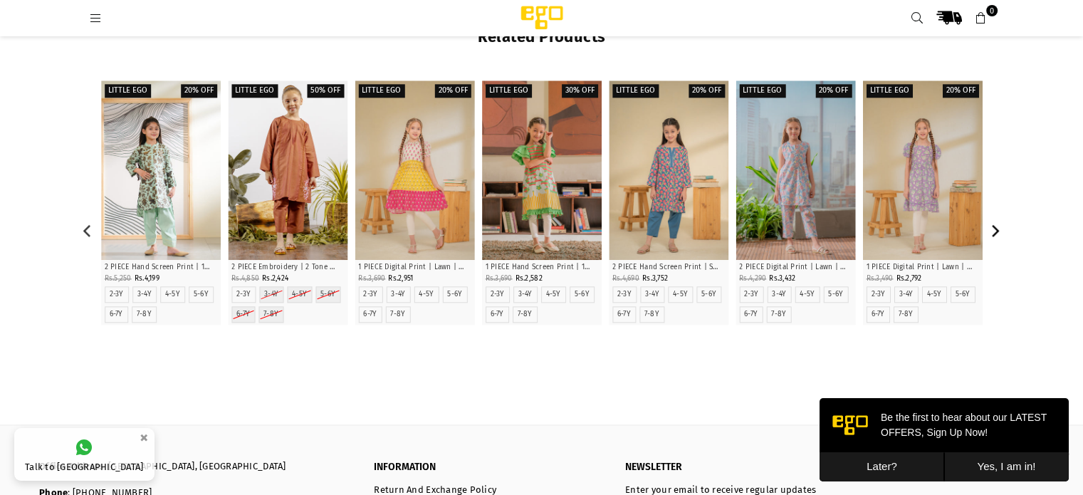
click at [996, 227] on icon "Next" at bounding box center [996, 230] width 8 height 13
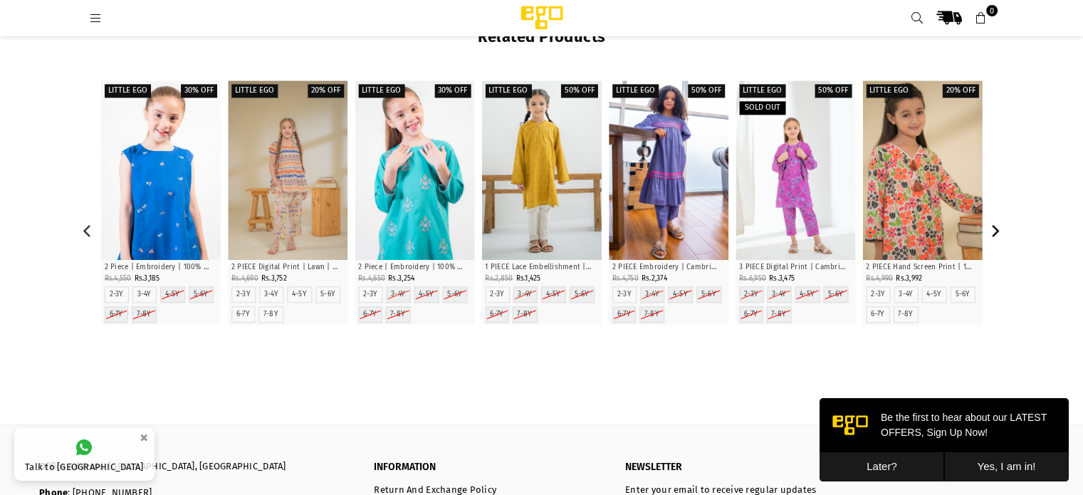
click at [996, 227] on icon "Next" at bounding box center [996, 230] width 8 height 13
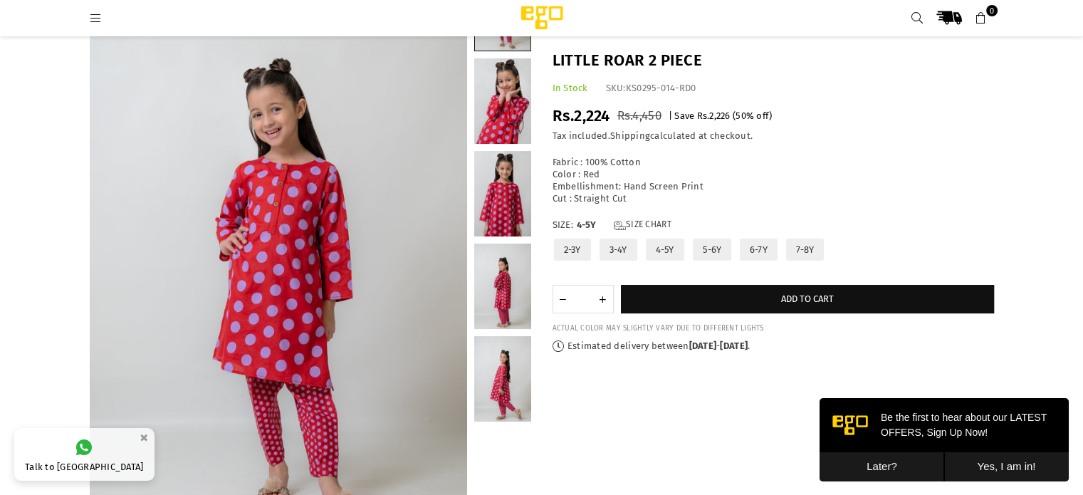
scroll to position [110, 0]
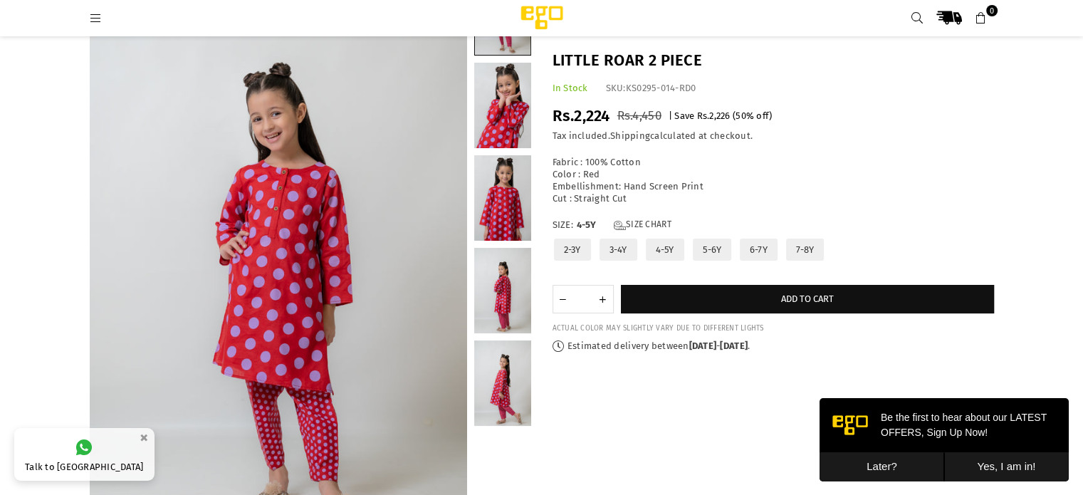
click at [493, 388] on link at bounding box center [502, 382] width 57 height 85
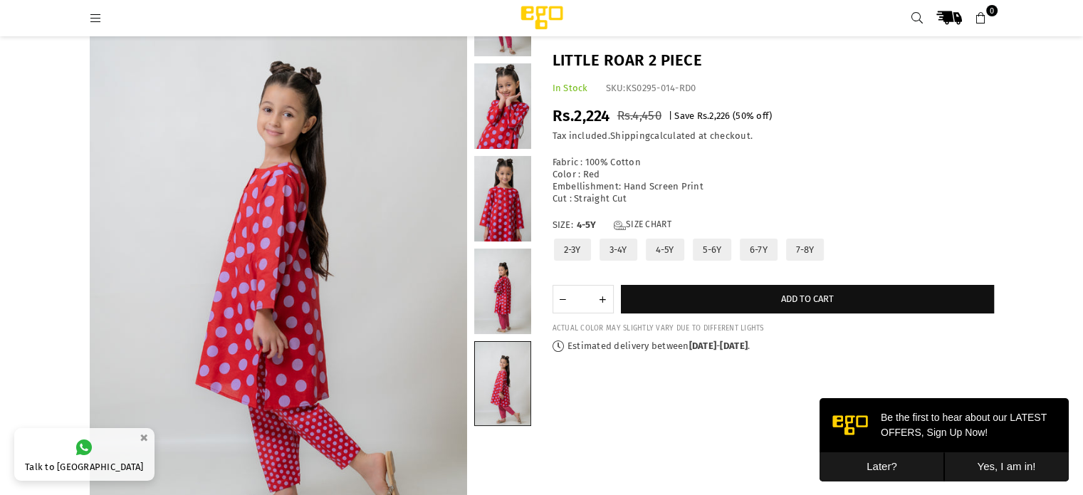
click at [501, 310] on link at bounding box center [502, 290] width 57 height 85
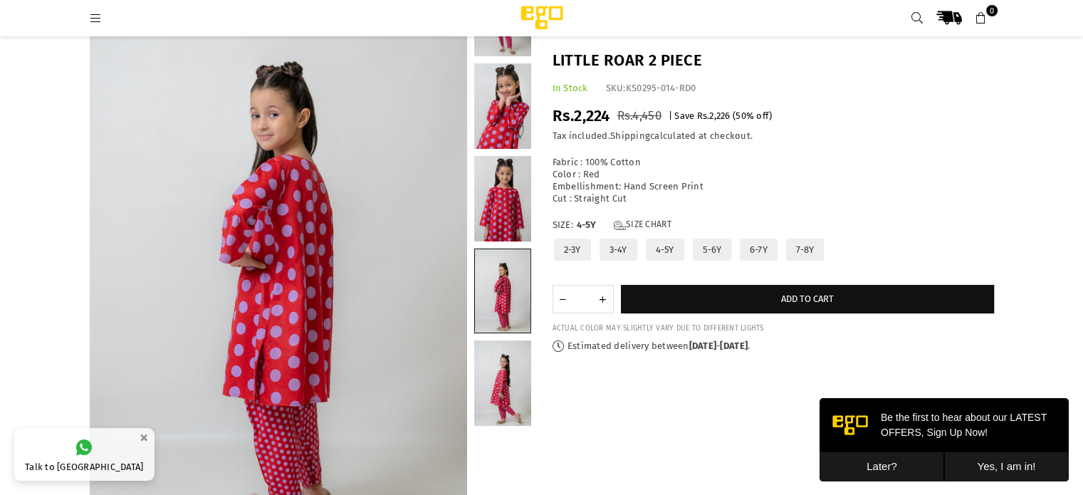
click at [498, 216] on link at bounding box center [502, 198] width 57 height 85
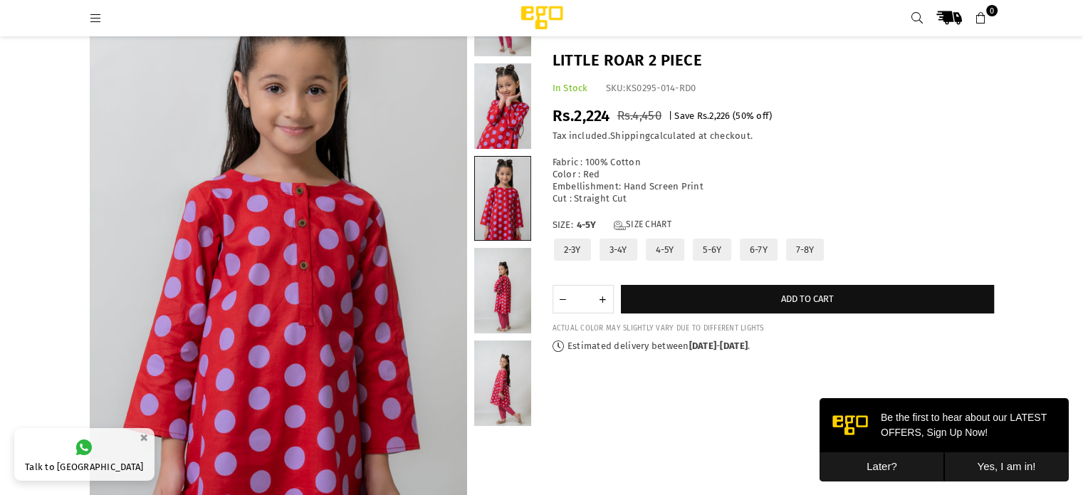
click at [505, 121] on link at bounding box center [502, 105] width 57 height 85
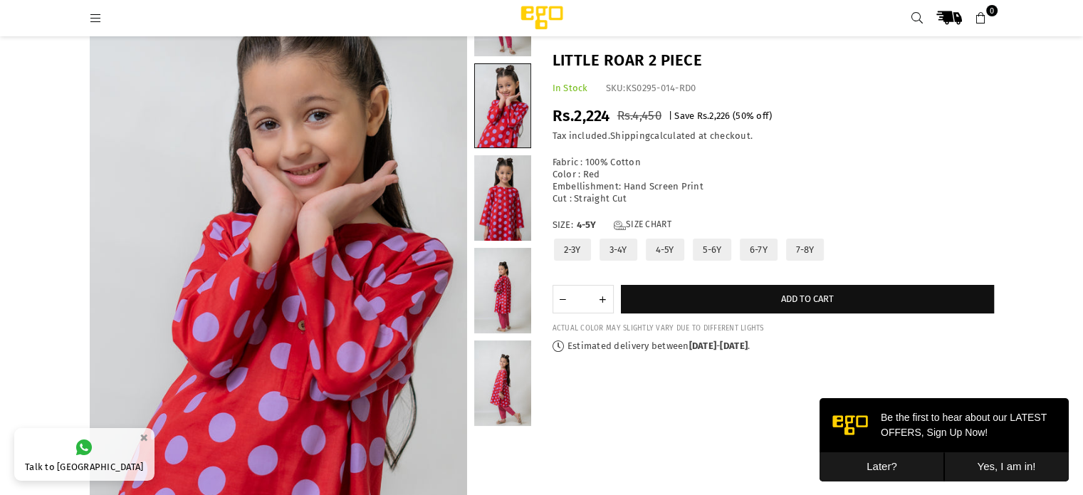
click at [512, 214] on link at bounding box center [502, 197] width 57 height 85
